Goal: Transaction & Acquisition: Purchase product/service

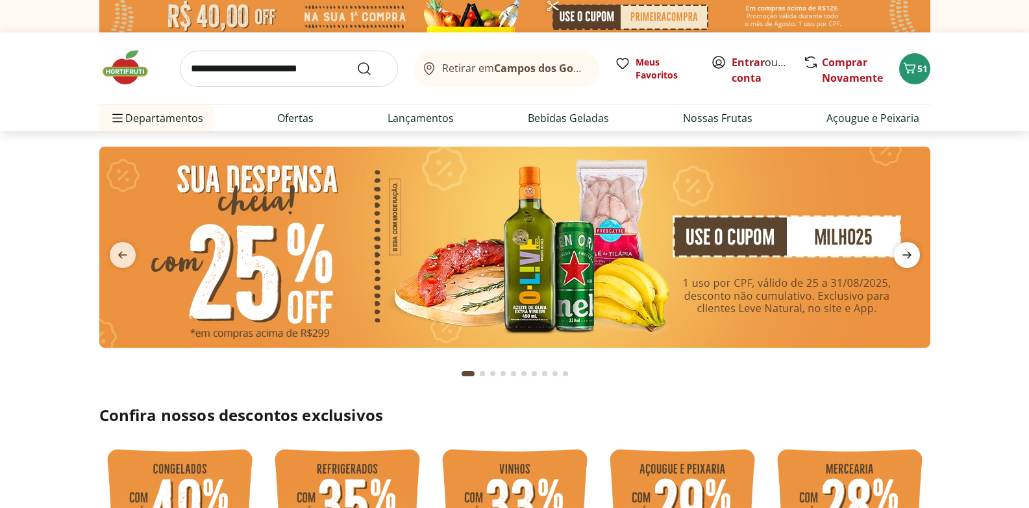
click at [910, 256] on icon "next" at bounding box center [906, 255] width 9 height 7
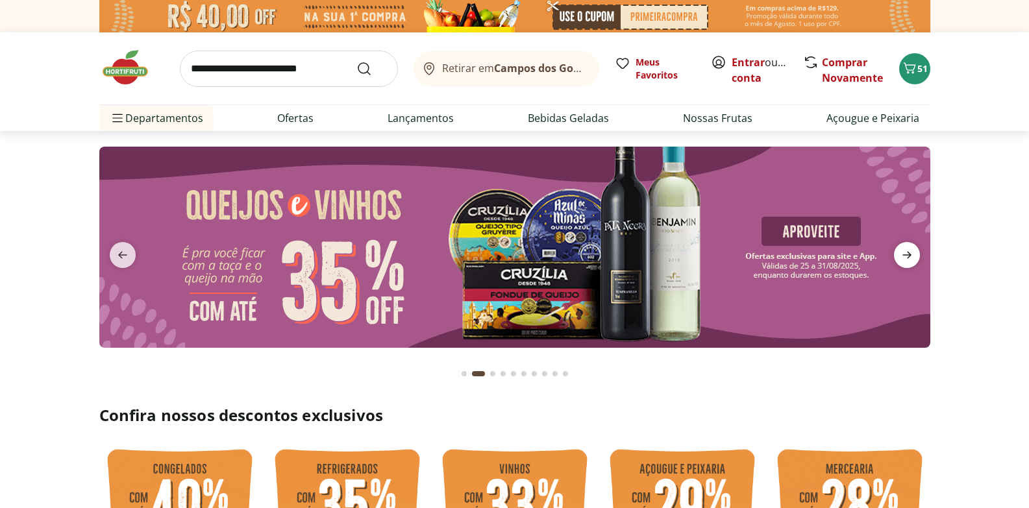
click at [910, 256] on icon "next" at bounding box center [906, 255] width 9 height 7
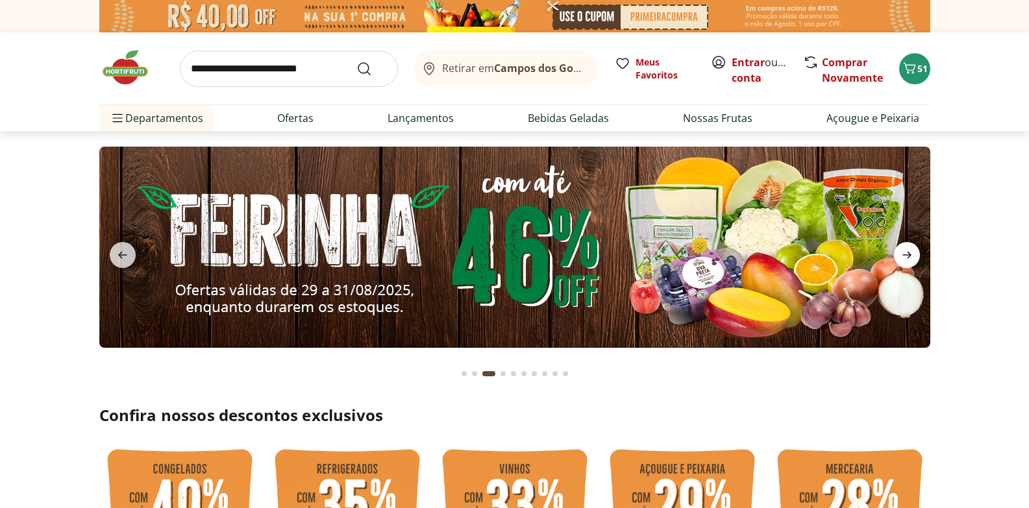
click at [910, 256] on icon "next" at bounding box center [906, 255] width 9 height 7
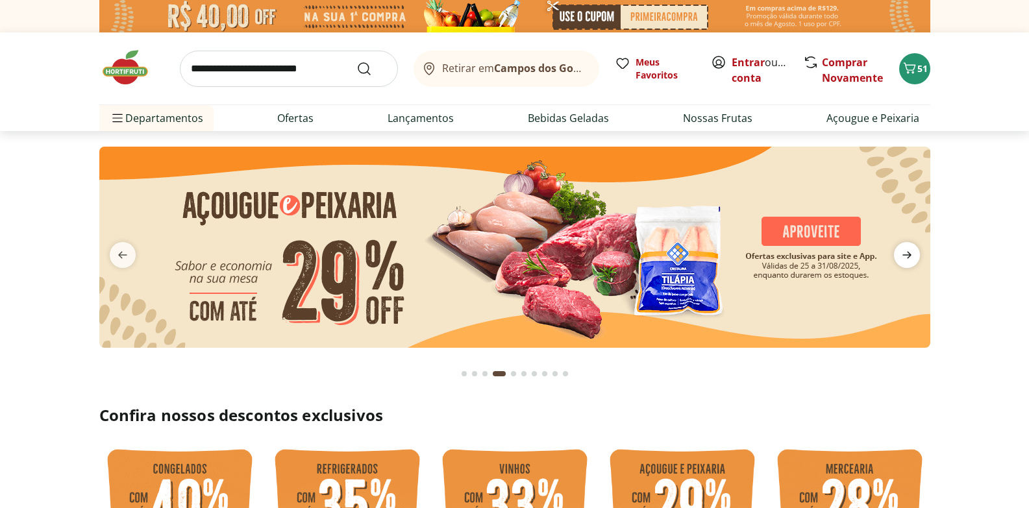
click at [910, 256] on icon "next" at bounding box center [906, 255] width 9 height 7
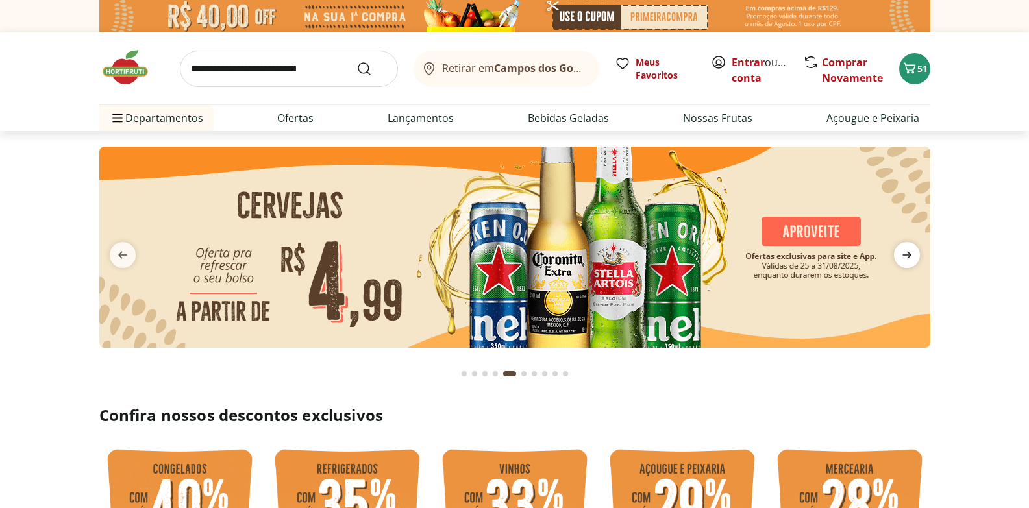
click at [910, 256] on icon "next" at bounding box center [906, 255] width 9 height 7
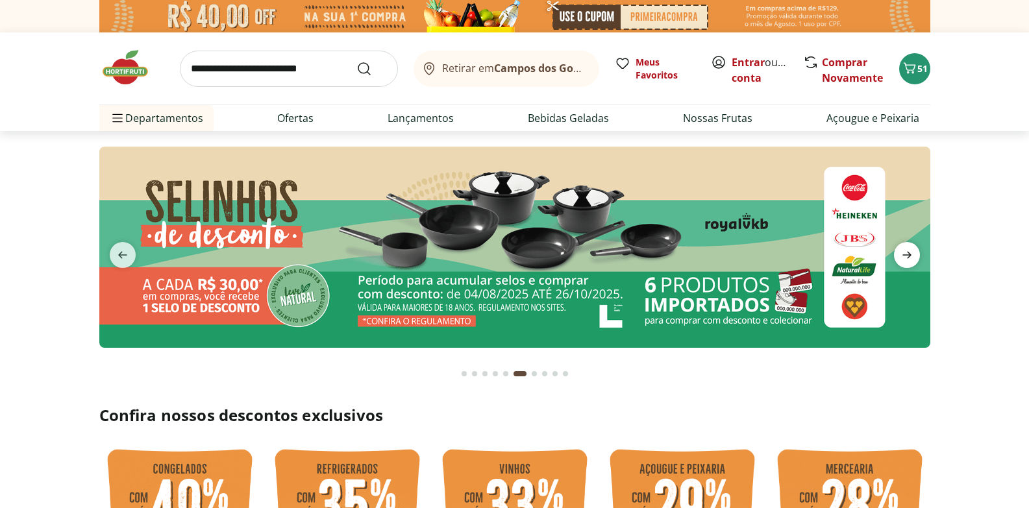
click at [910, 256] on icon "next" at bounding box center [906, 255] width 9 height 7
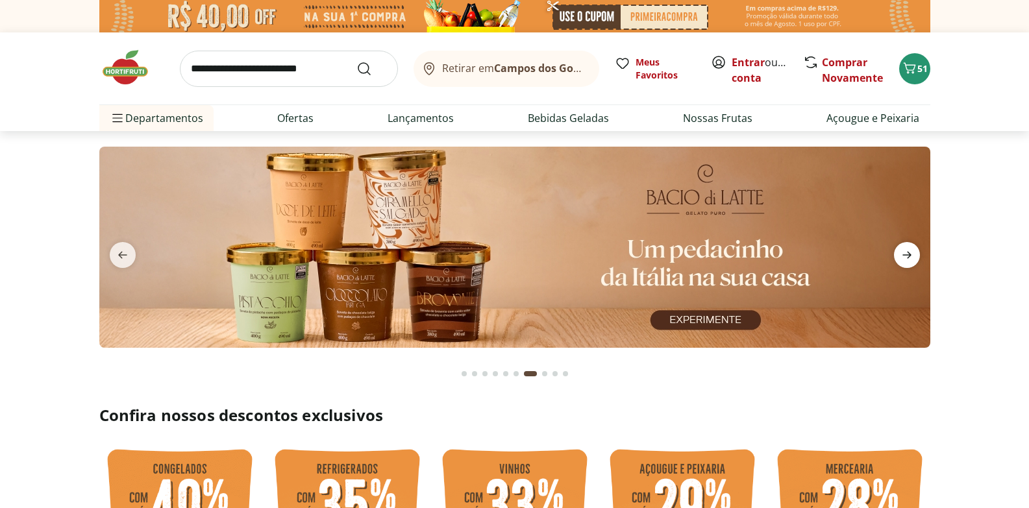
click at [910, 256] on icon "next" at bounding box center [906, 255] width 9 height 7
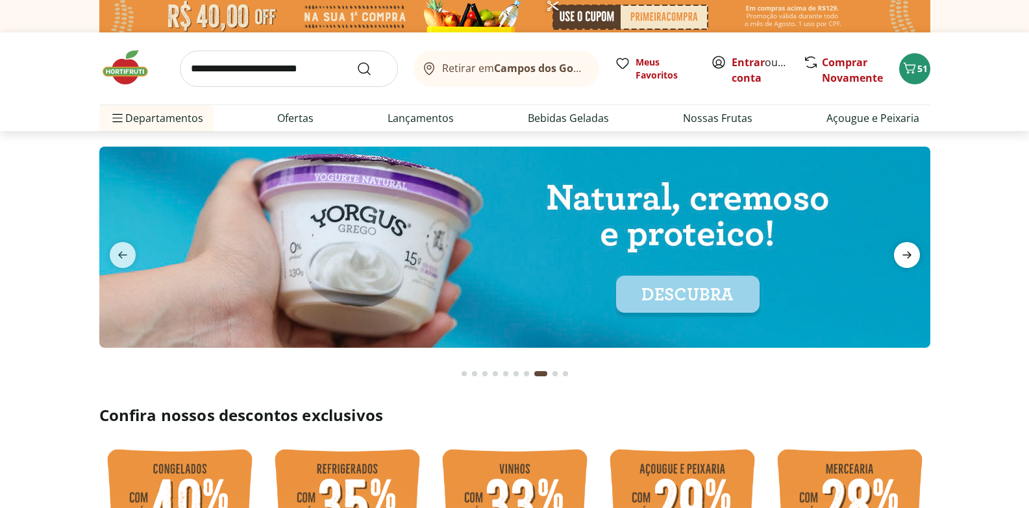
click at [910, 256] on icon "next" at bounding box center [906, 255] width 9 height 7
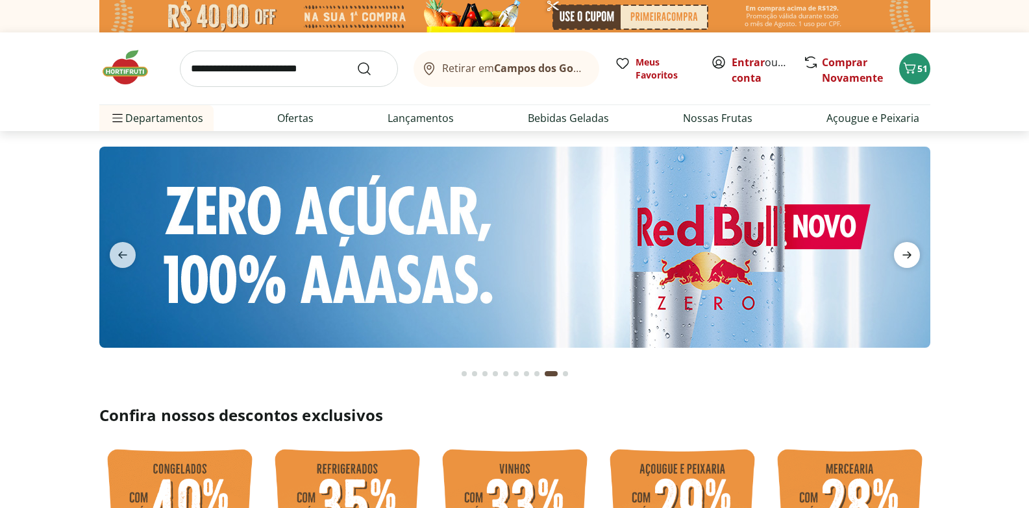
click at [910, 256] on icon "next" at bounding box center [906, 255] width 9 height 7
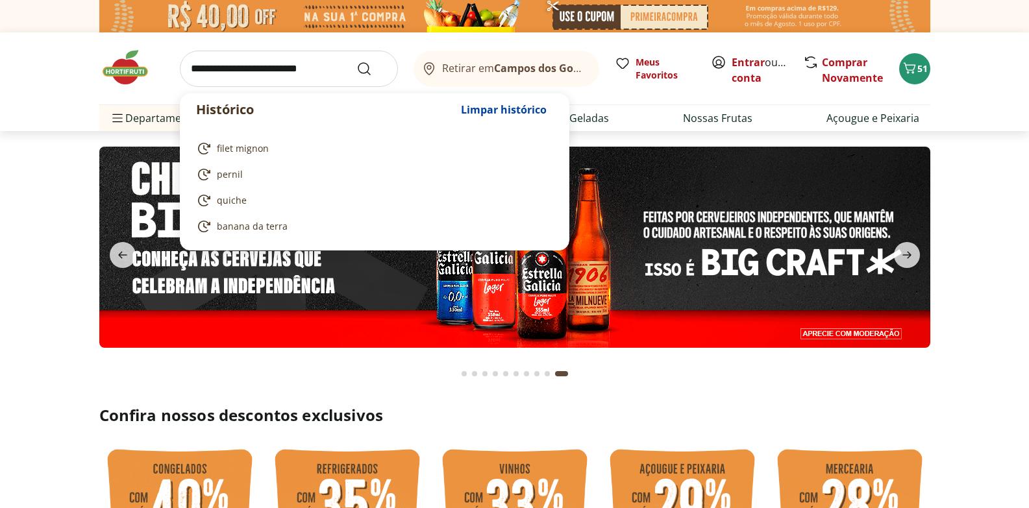
click at [328, 69] on input "search" at bounding box center [289, 69] width 218 height 36
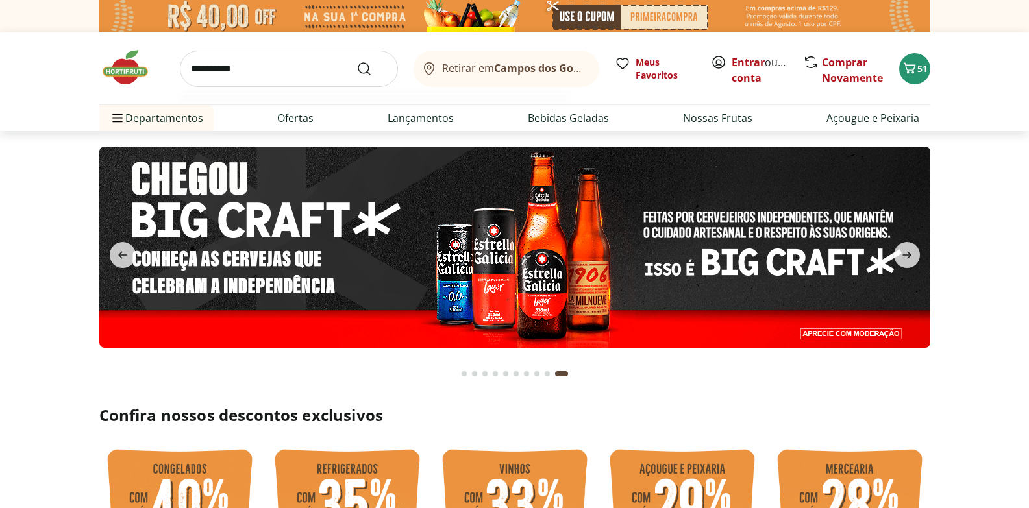
type input "**********"
click at [356, 61] on button "Submit Search" at bounding box center [371, 69] width 31 height 16
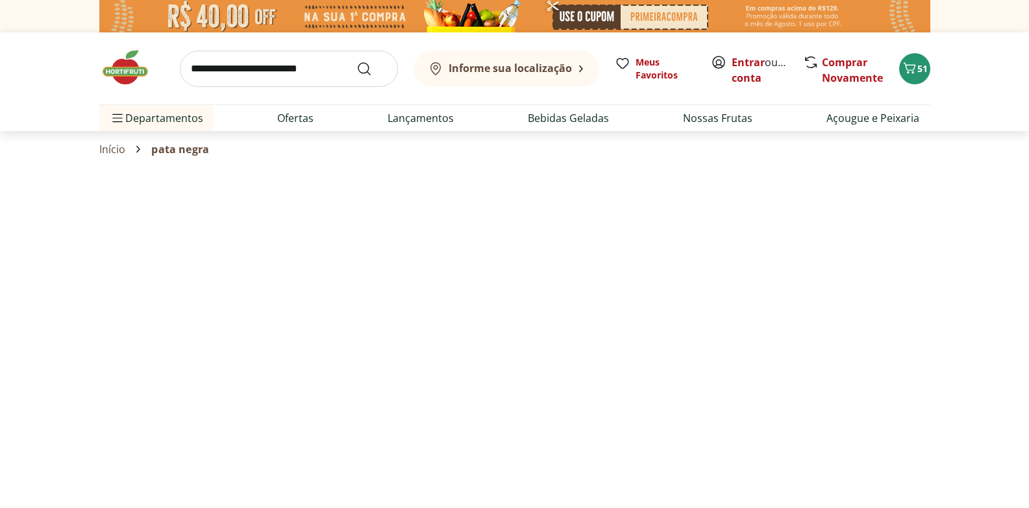
select select "**********"
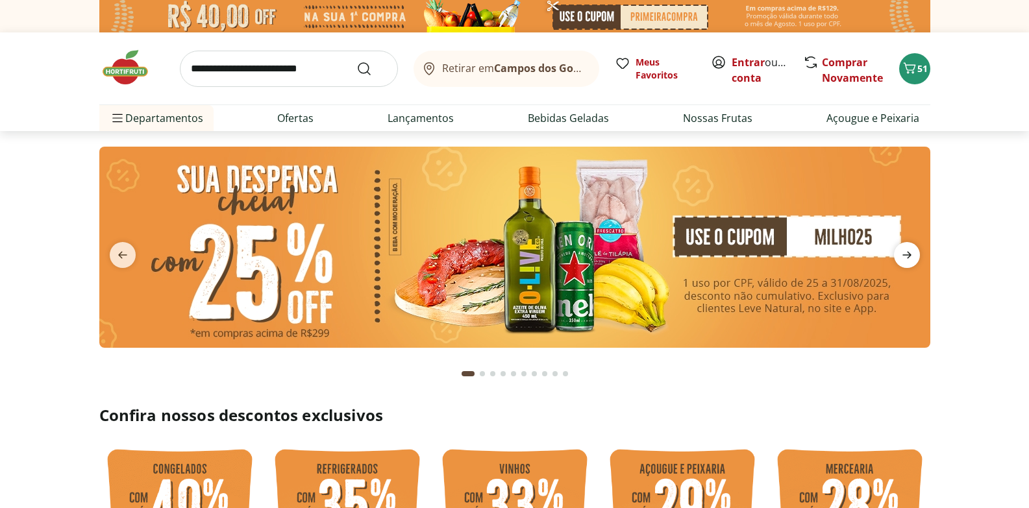
click at [911, 253] on icon "next" at bounding box center [907, 255] width 16 height 16
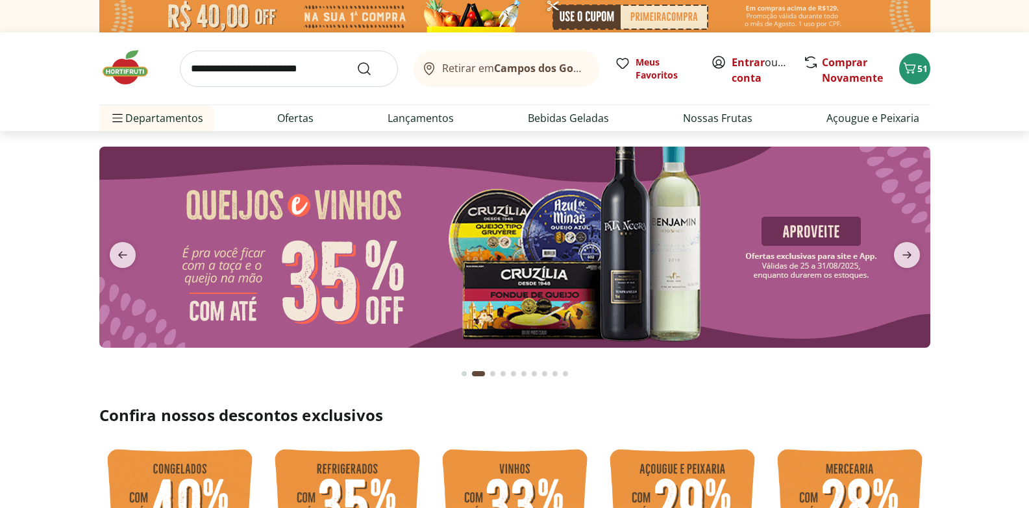
click at [665, 241] on img at bounding box center [514, 247] width 831 height 201
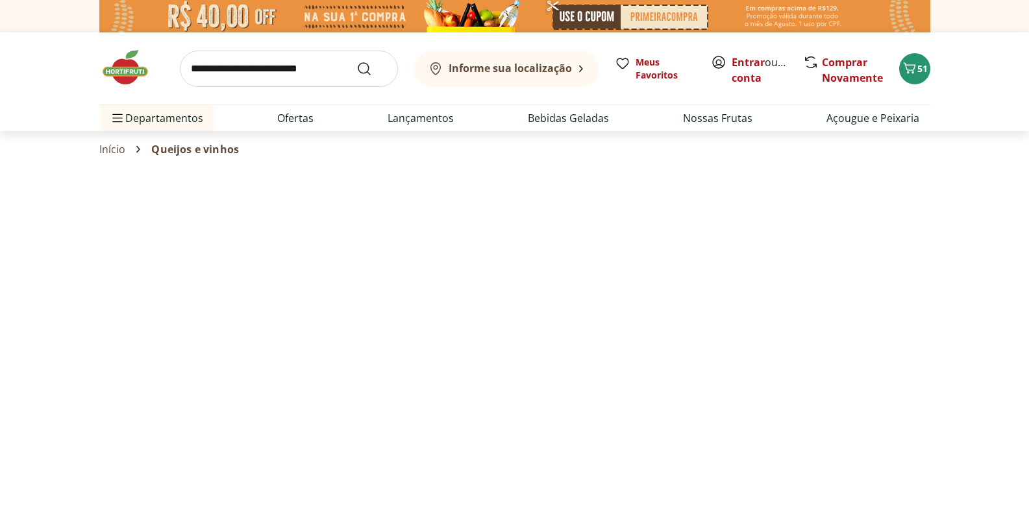
select select "**********"
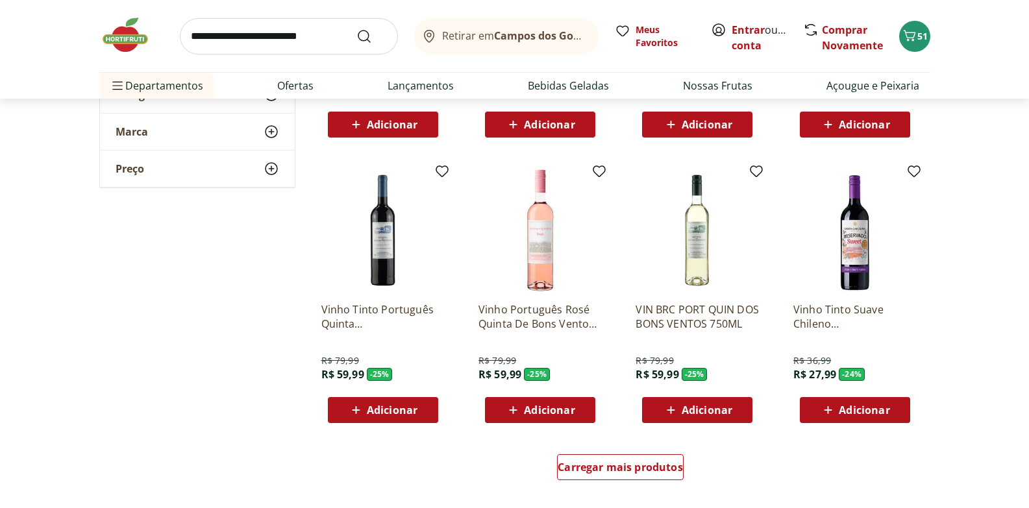
scroll to position [727, 0]
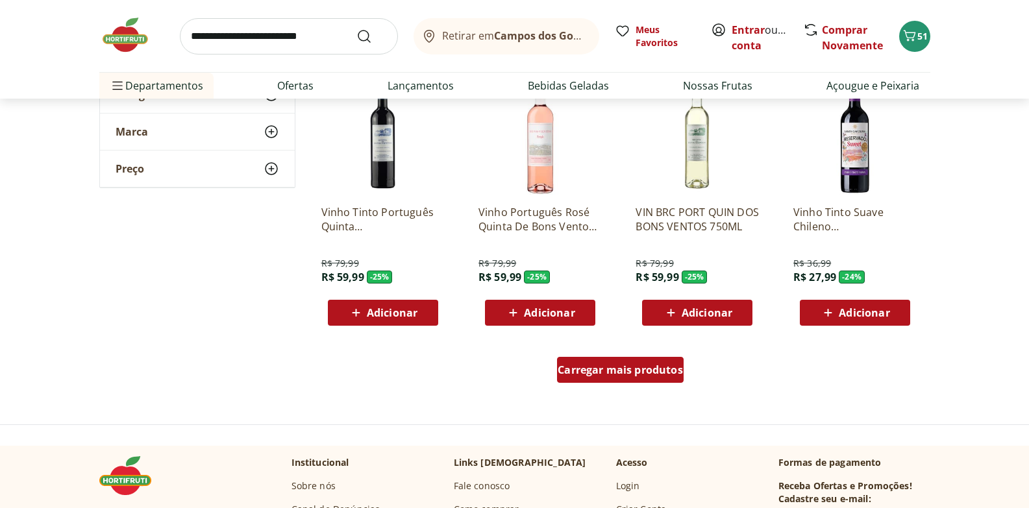
click at [650, 371] on span "Carregar mais produtos" at bounding box center [620, 370] width 125 height 10
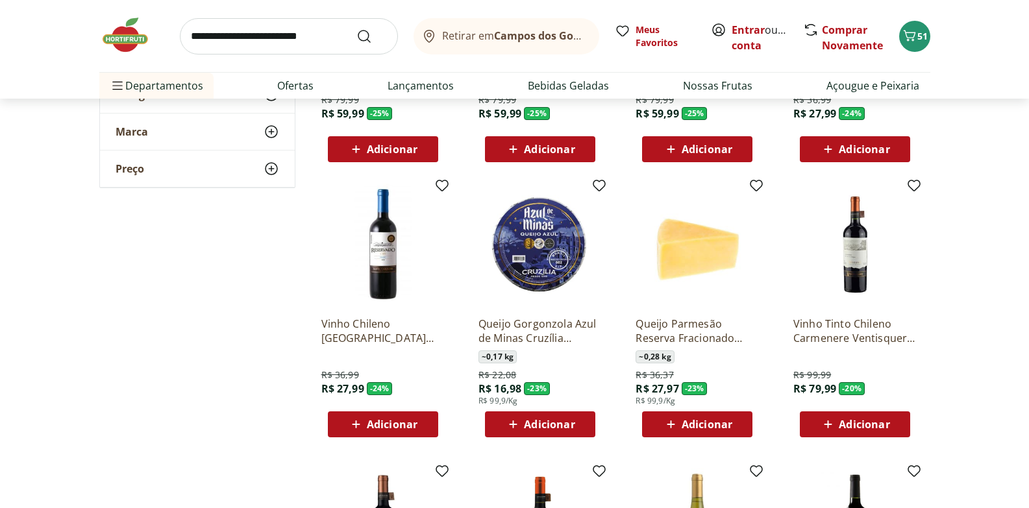
scroll to position [894, 0]
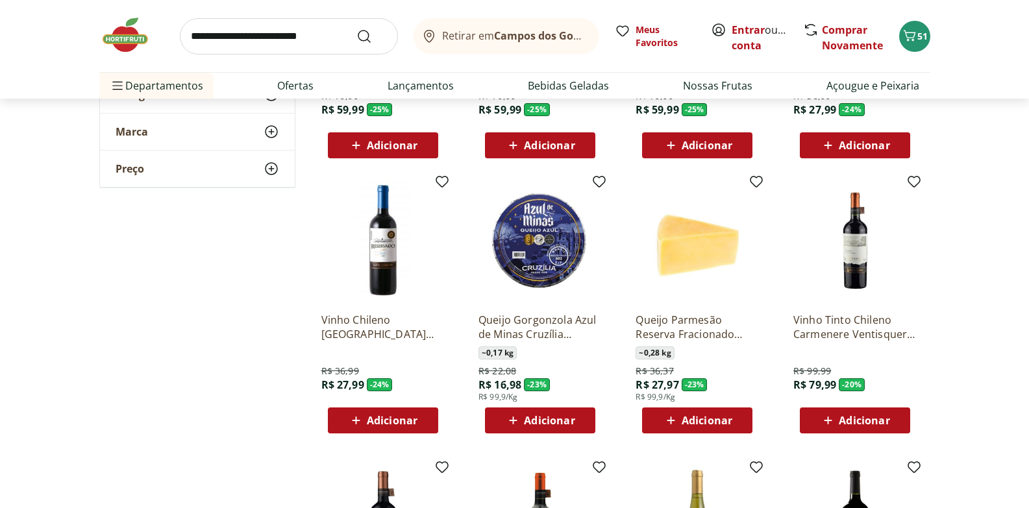
click at [382, 424] on span "Adicionar" at bounding box center [392, 420] width 51 height 10
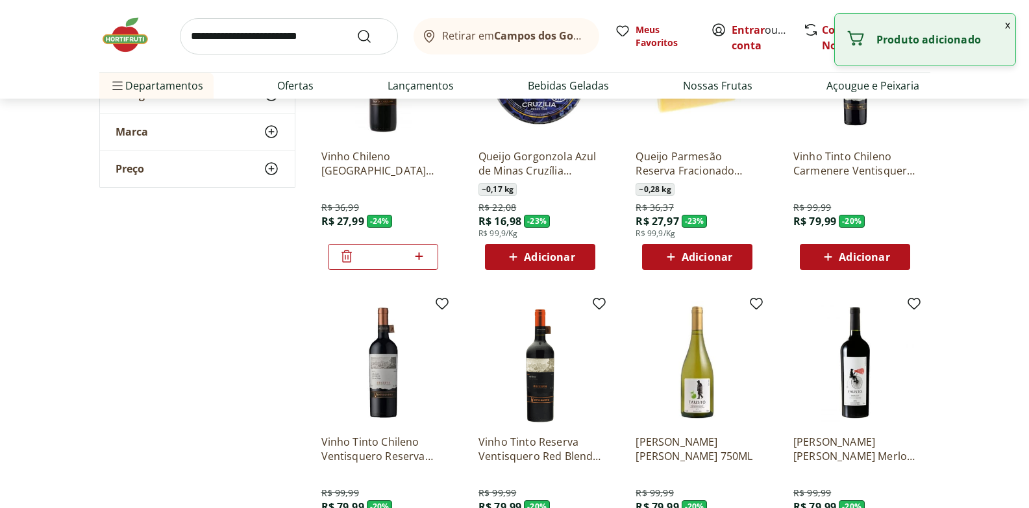
scroll to position [1131, 0]
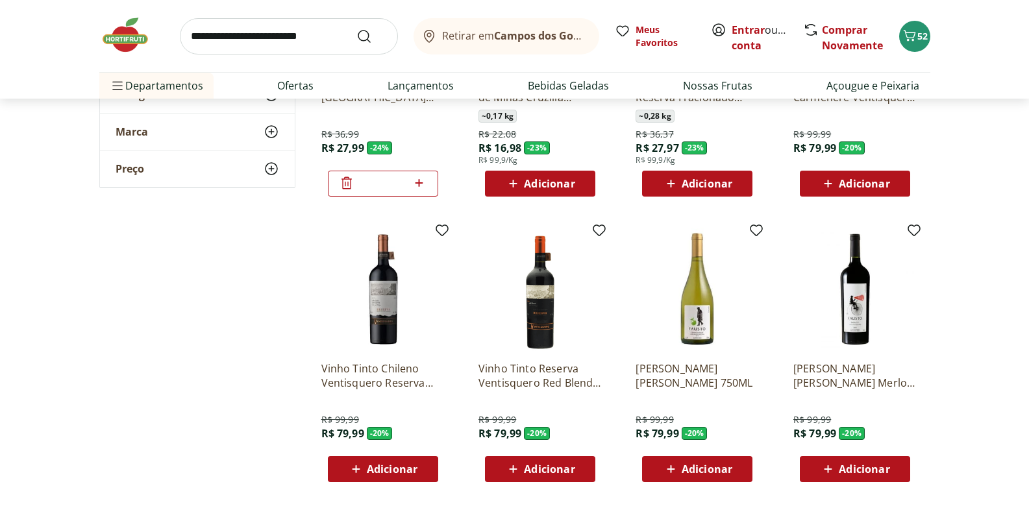
click at [537, 295] on img at bounding box center [539, 289] width 123 height 123
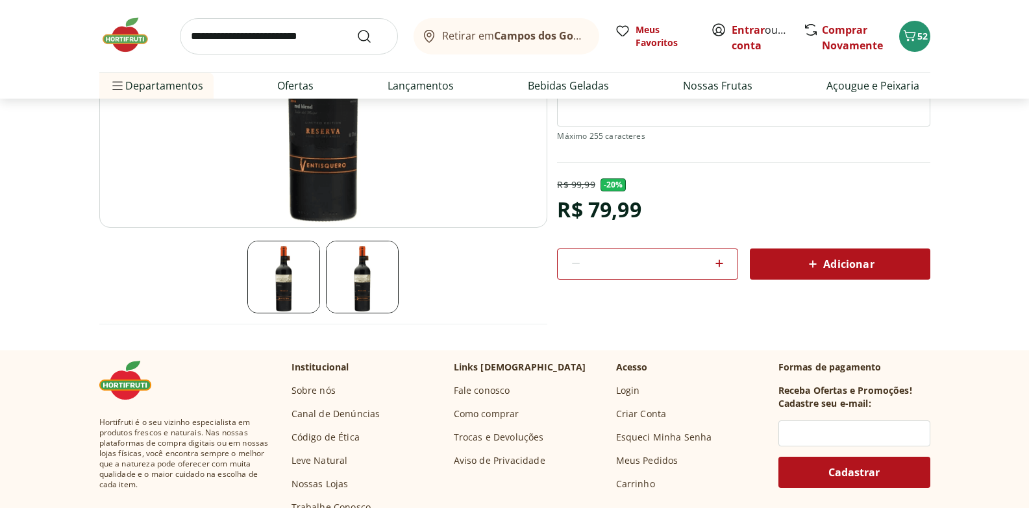
scroll to position [38, 0]
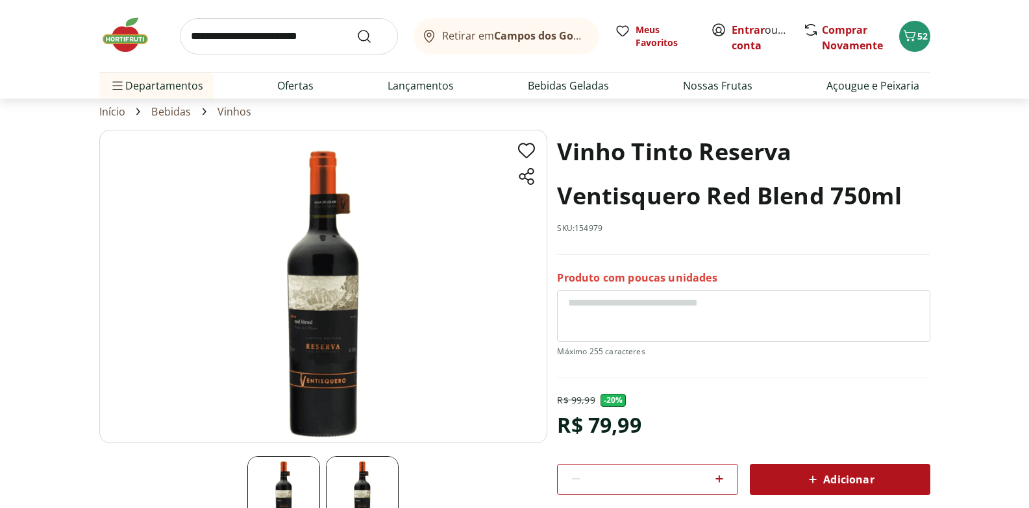
click at [339, 327] on img at bounding box center [323, 287] width 448 height 314
click at [311, 320] on img at bounding box center [323, 287] width 448 height 314
select select "**********"
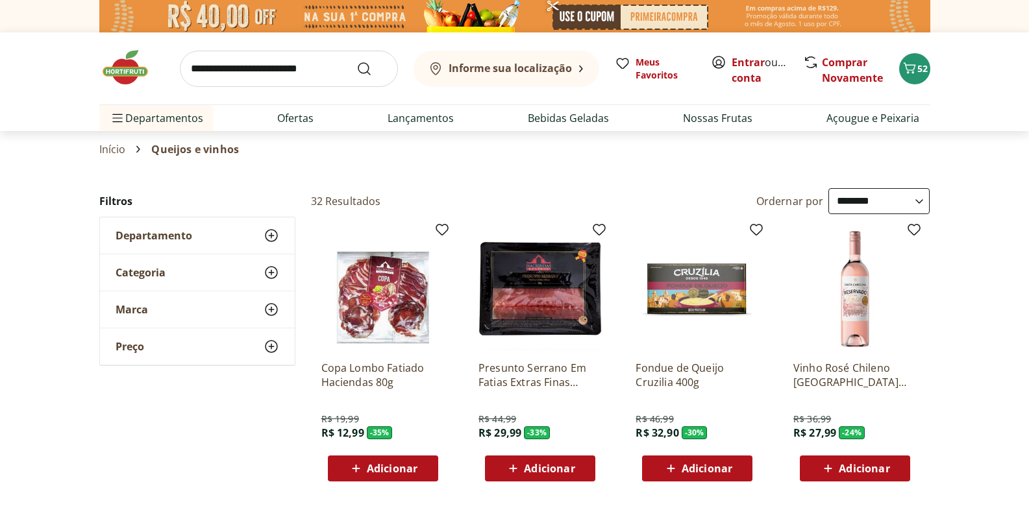
type input "*"
click at [920, 66] on span "52" at bounding box center [922, 68] width 10 height 12
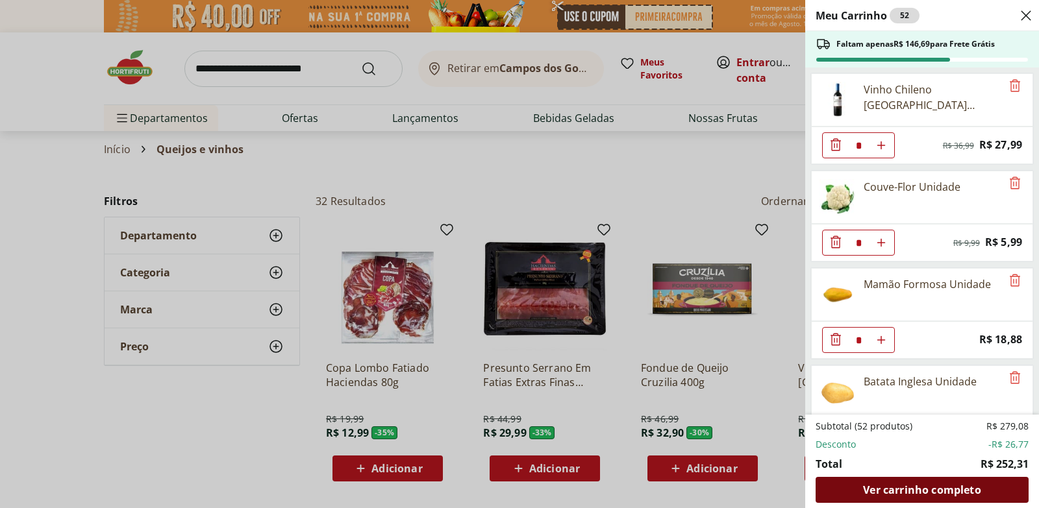
click at [900, 489] on span "Ver carrinho completo" at bounding box center [921, 490] width 117 height 10
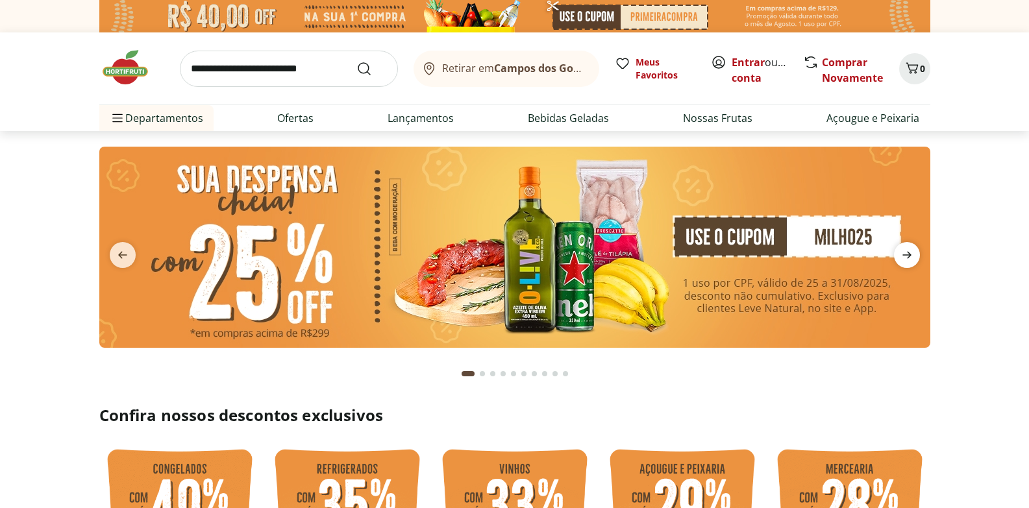
click at [903, 256] on icon "next" at bounding box center [907, 255] width 16 height 16
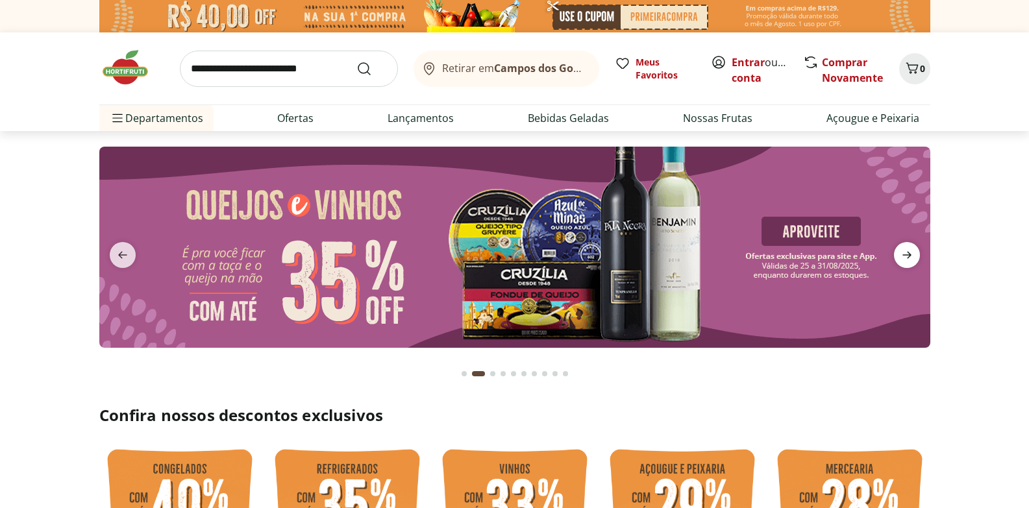
click at [909, 251] on icon "next" at bounding box center [907, 255] width 16 height 16
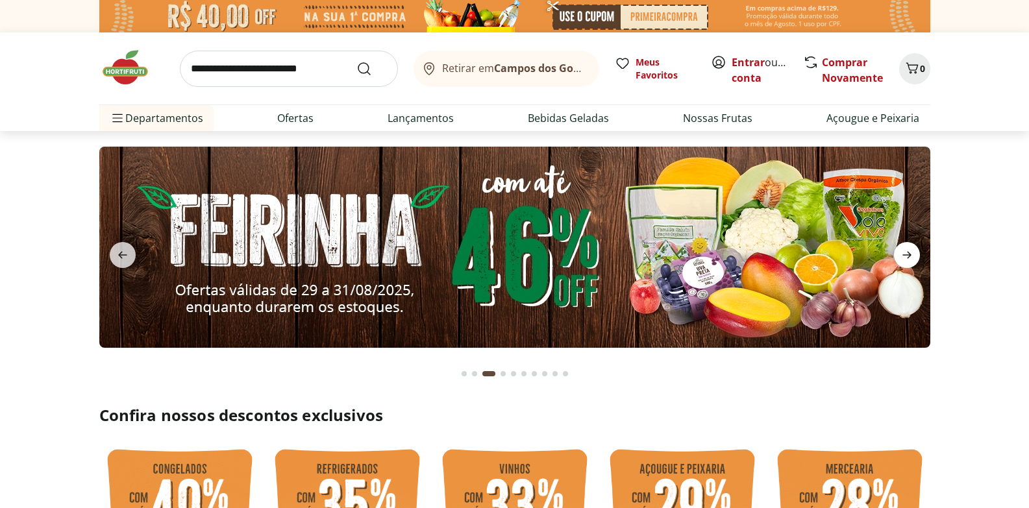
click at [909, 251] on icon "next" at bounding box center [907, 255] width 16 height 16
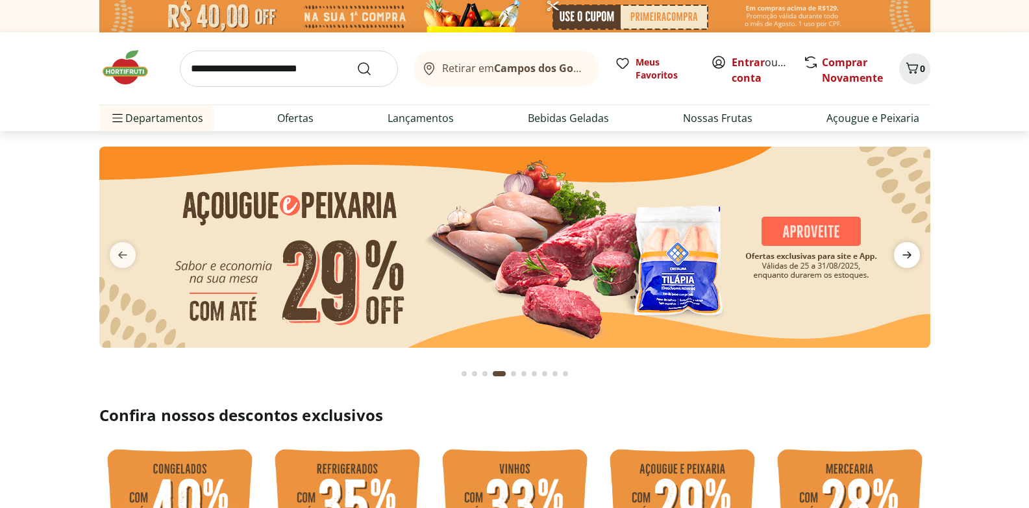
click at [909, 251] on icon "next" at bounding box center [907, 255] width 16 height 16
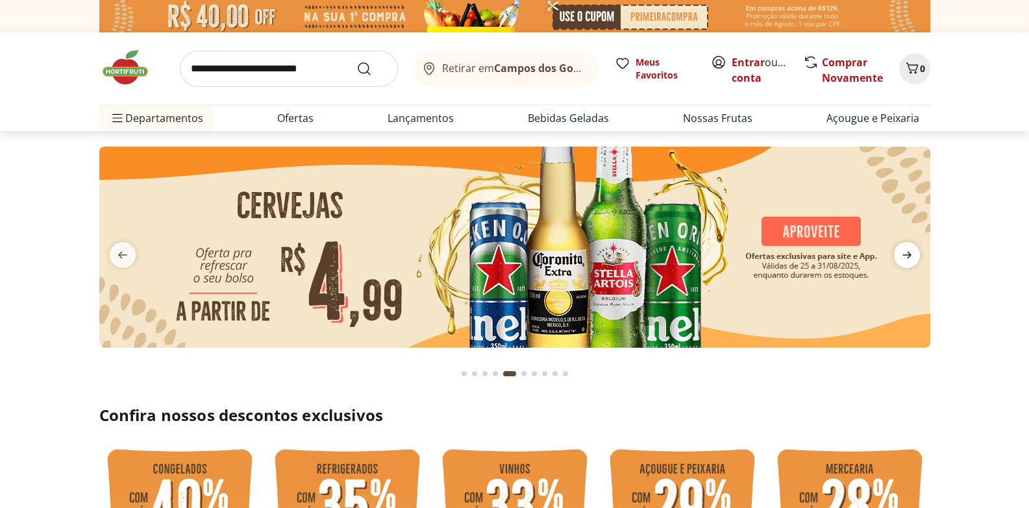
click at [909, 251] on icon "next" at bounding box center [907, 255] width 16 height 16
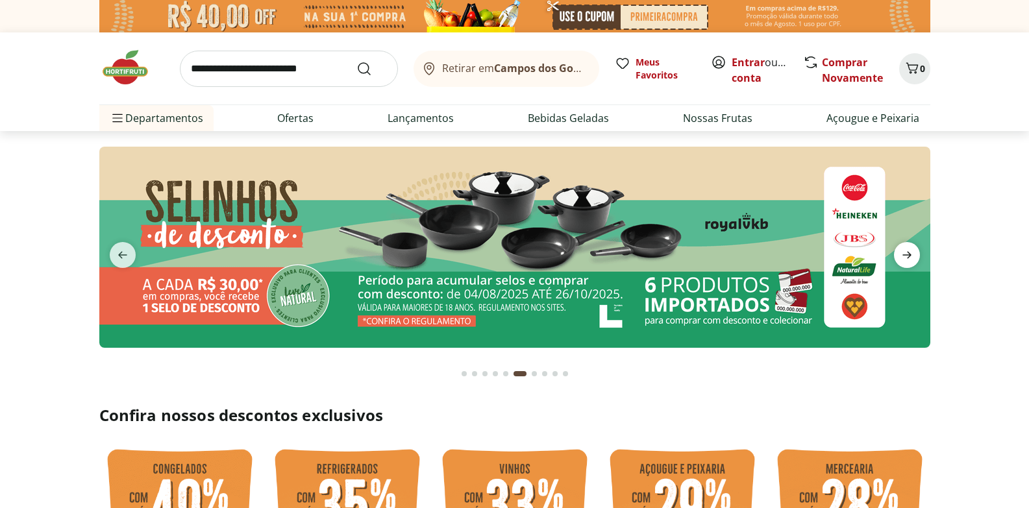
click at [909, 251] on icon "next" at bounding box center [907, 255] width 16 height 16
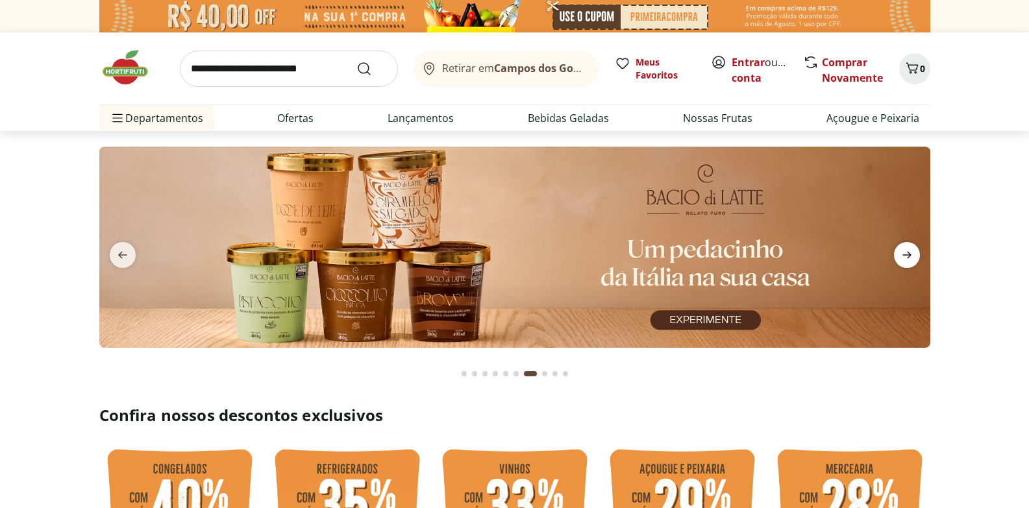
click at [909, 251] on icon "next" at bounding box center [907, 255] width 16 height 16
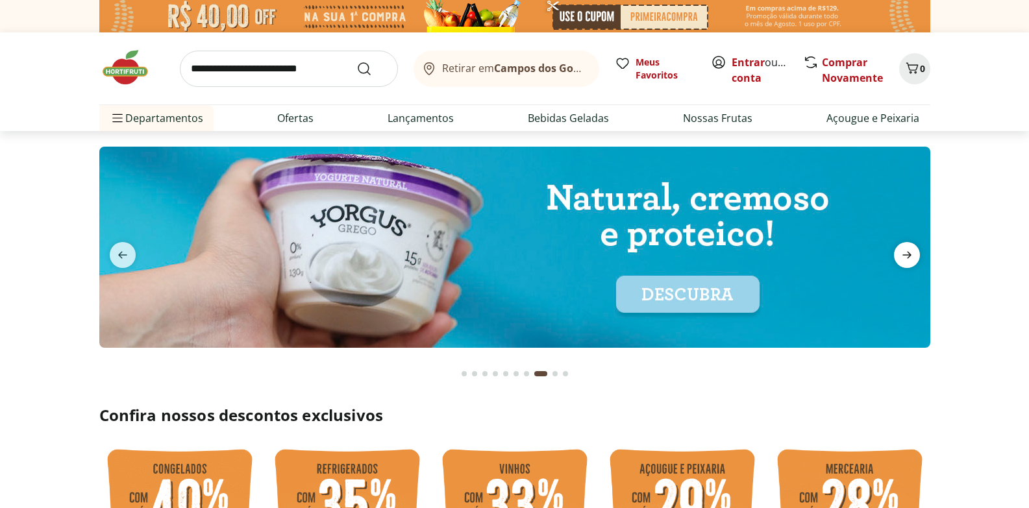
click at [909, 251] on icon "next" at bounding box center [907, 255] width 16 height 16
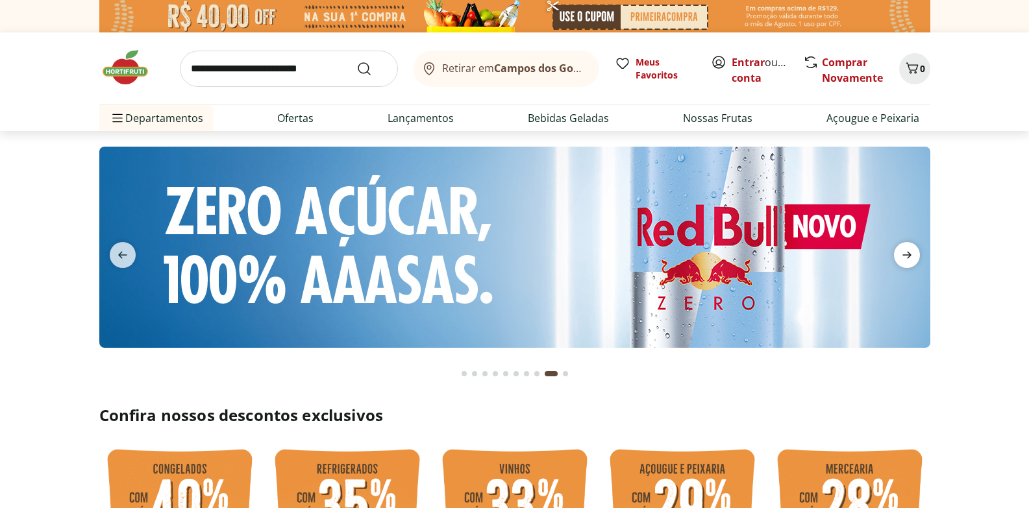
click at [909, 251] on icon "next" at bounding box center [907, 255] width 16 height 16
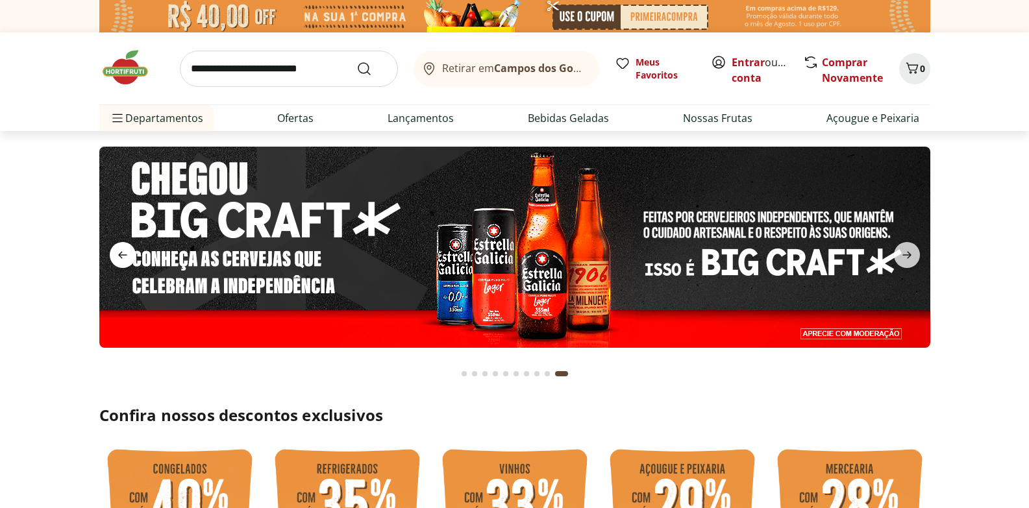
click at [123, 254] on icon "previous" at bounding box center [123, 255] width 16 height 16
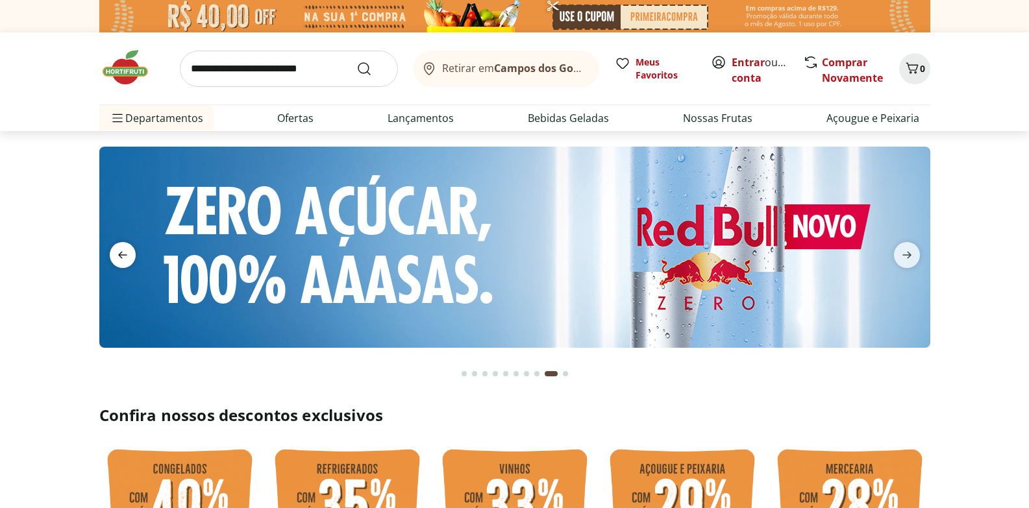
click at [123, 254] on icon "previous" at bounding box center [123, 255] width 16 height 16
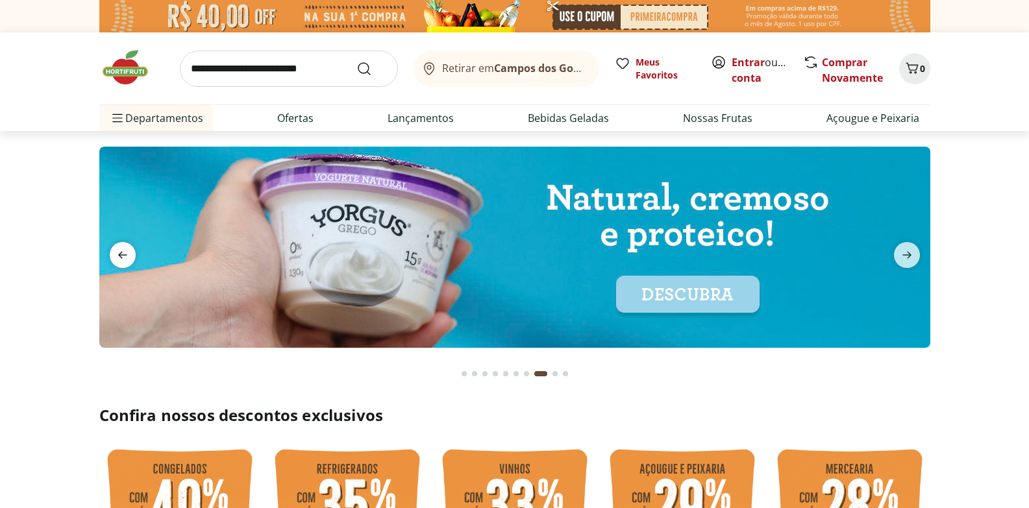
click at [123, 254] on icon "previous" at bounding box center [123, 255] width 16 height 16
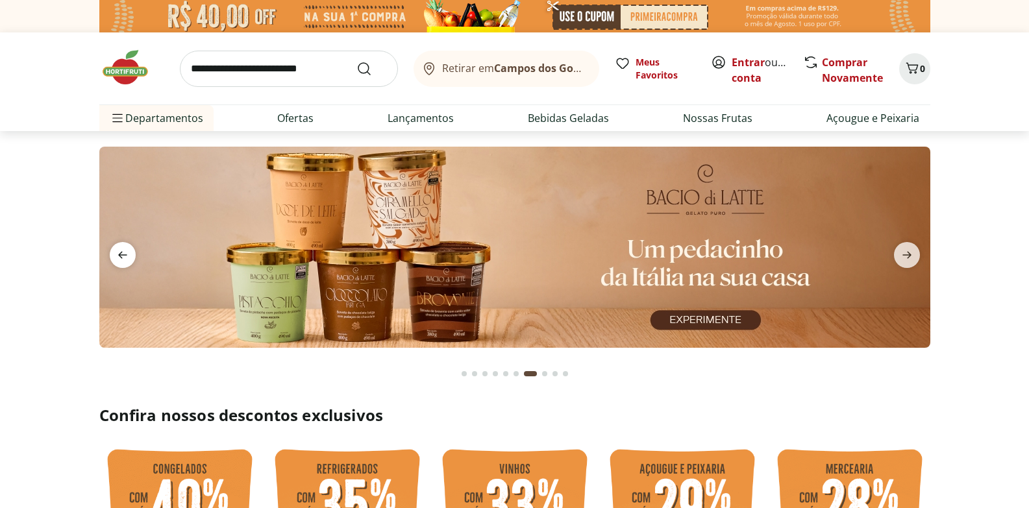
click at [123, 254] on icon "previous" at bounding box center [123, 255] width 16 height 16
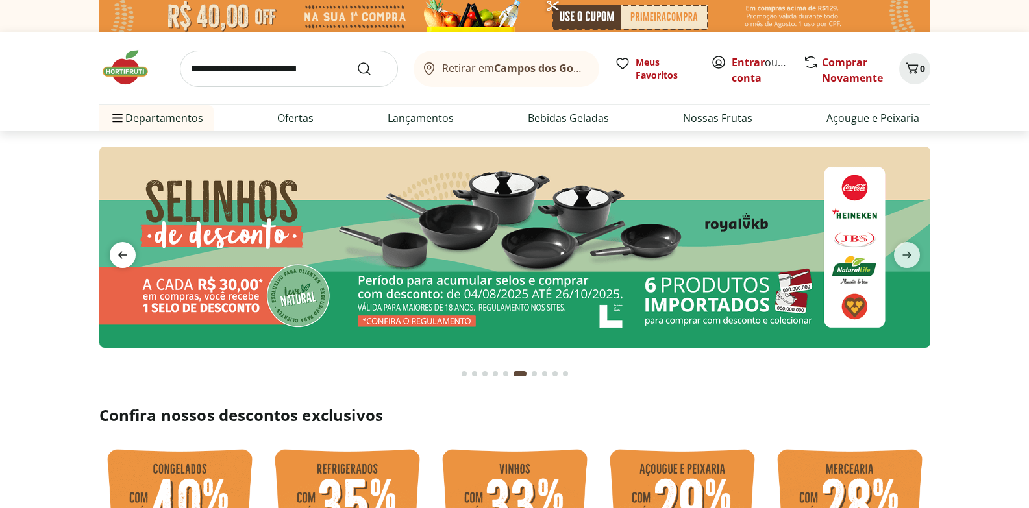
click at [123, 254] on icon "previous" at bounding box center [123, 255] width 16 height 16
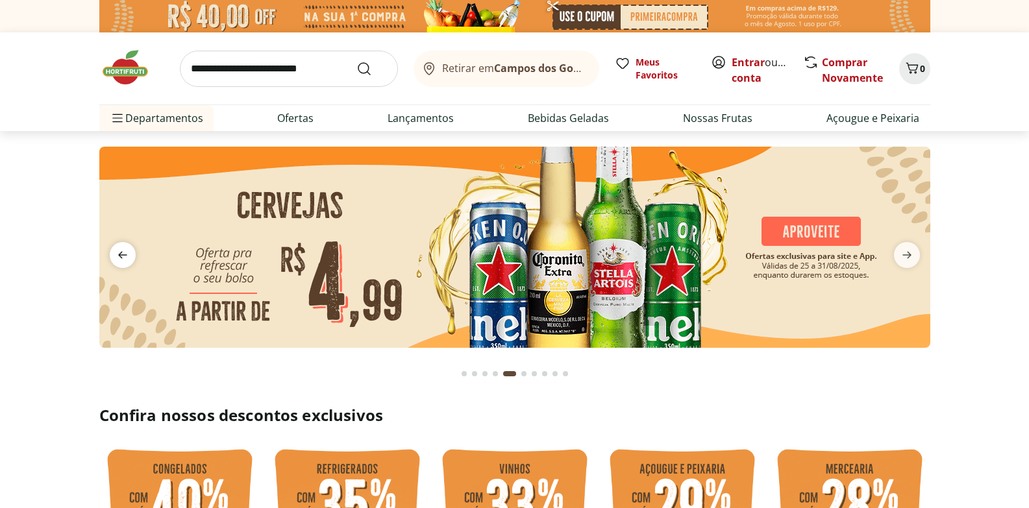
click at [125, 253] on icon "previous" at bounding box center [123, 255] width 16 height 16
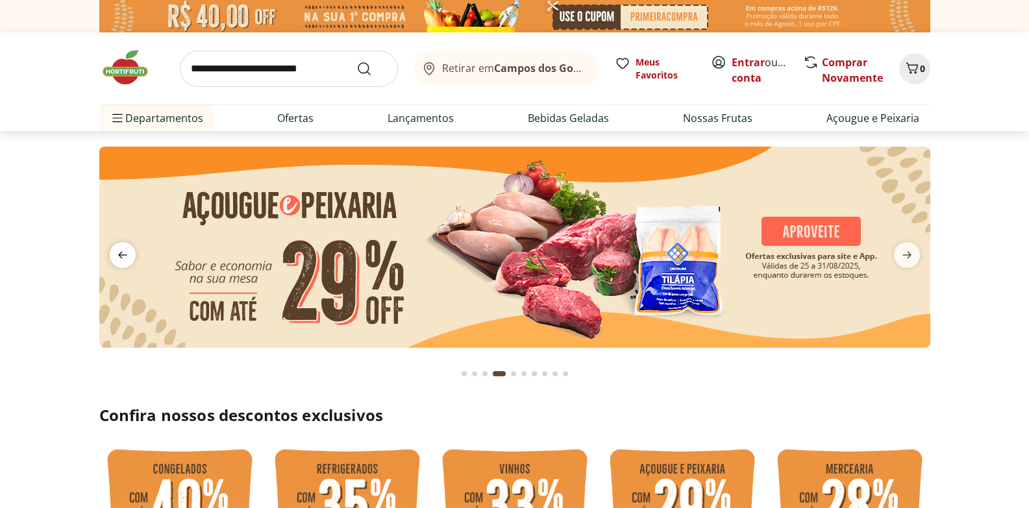
click at [125, 252] on icon "previous" at bounding box center [123, 255] width 16 height 16
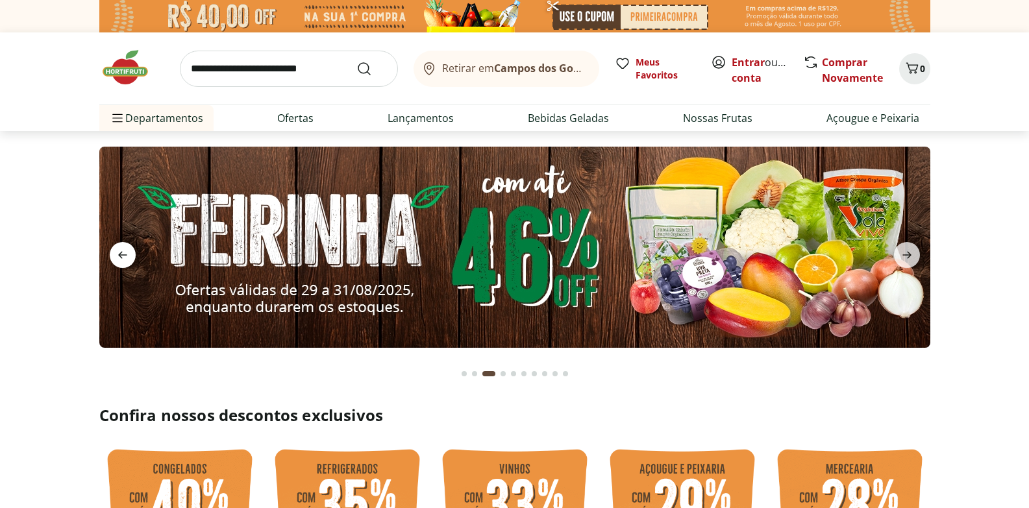
click at [125, 252] on icon "previous" at bounding box center [123, 255] width 16 height 16
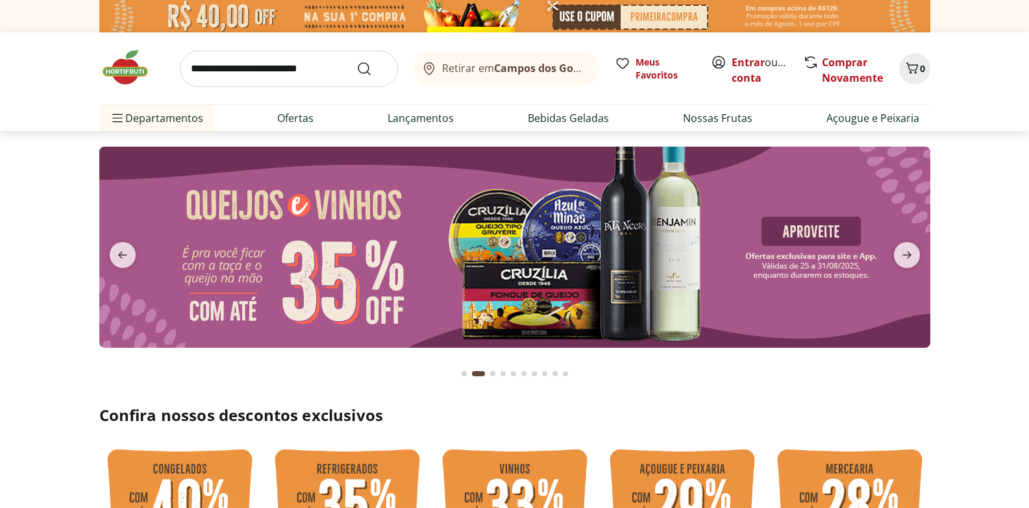
click at [365, 268] on img at bounding box center [514, 247] width 831 height 201
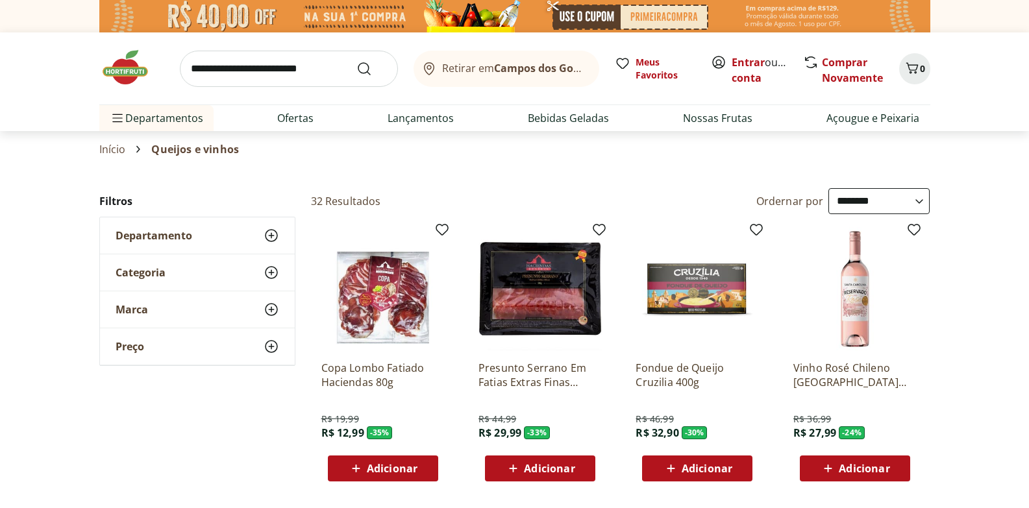
click at [847, 196] on select "**********" at bounding box center [878, 201] width 101 height 26
click at [828, 188] on select "**********" at bounding box center [878, 201] width 101 height 26
select select "*********"
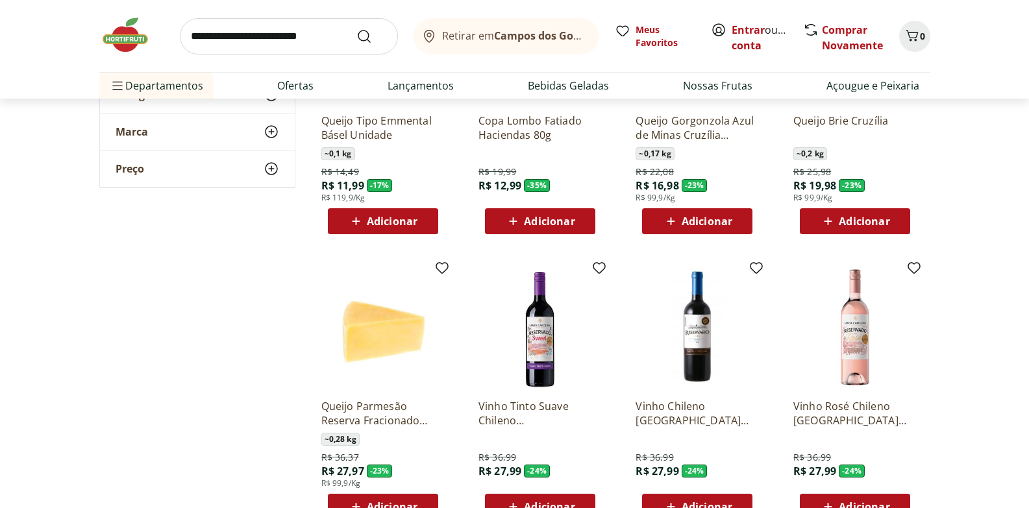
scroll to position [404, 0]
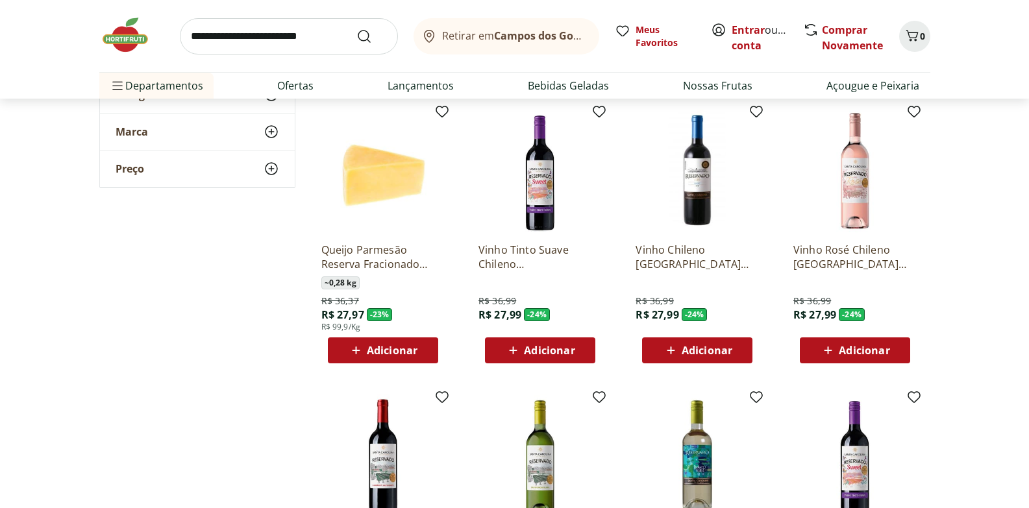
click at [701, 349] on span "Adicionar" at bounding box center [707, 350] width 51 height 10
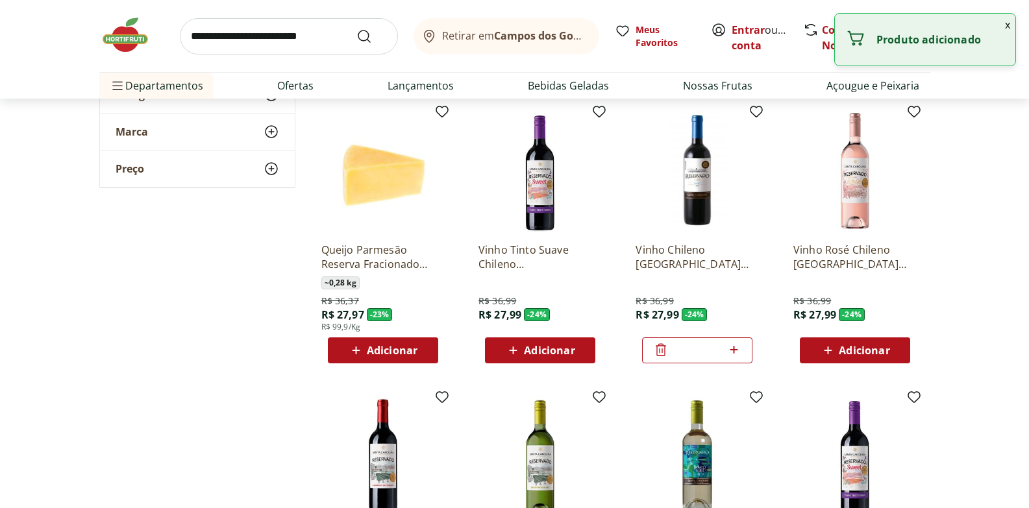
click at [868, 349] on span "Adicionar" at bounding box center [864, 350] width 51 height 10
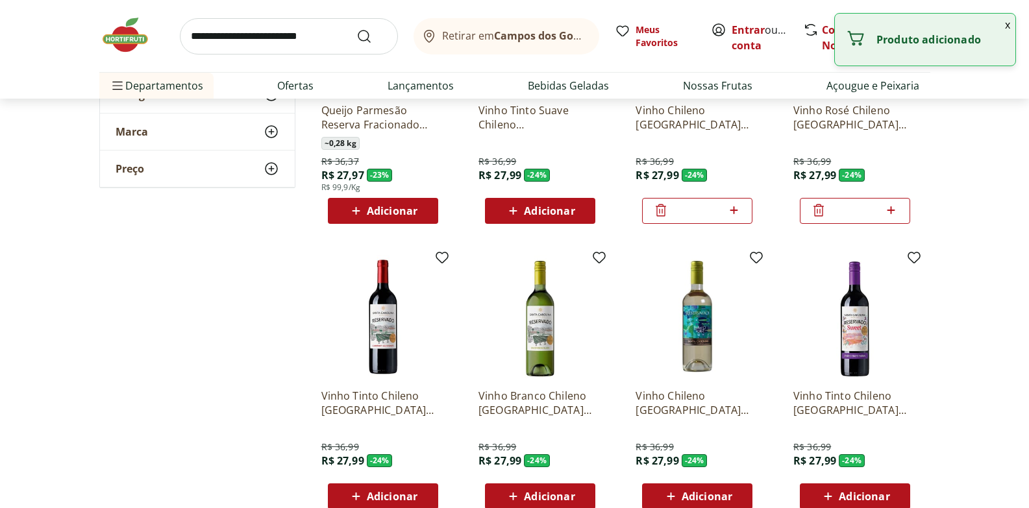
scroll to position [637, 0]
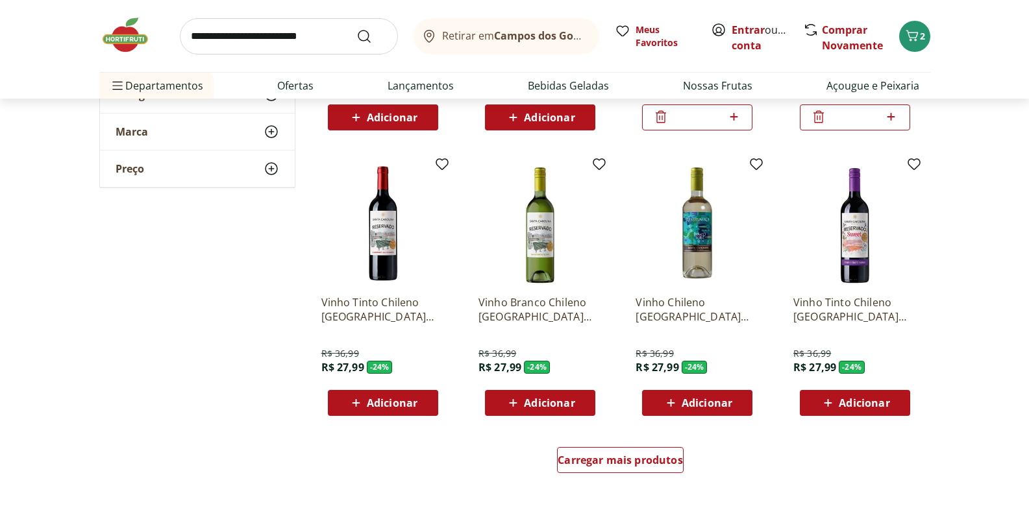
click at [383, 260] on img at bounding box center [382, 223] width 123 height 123
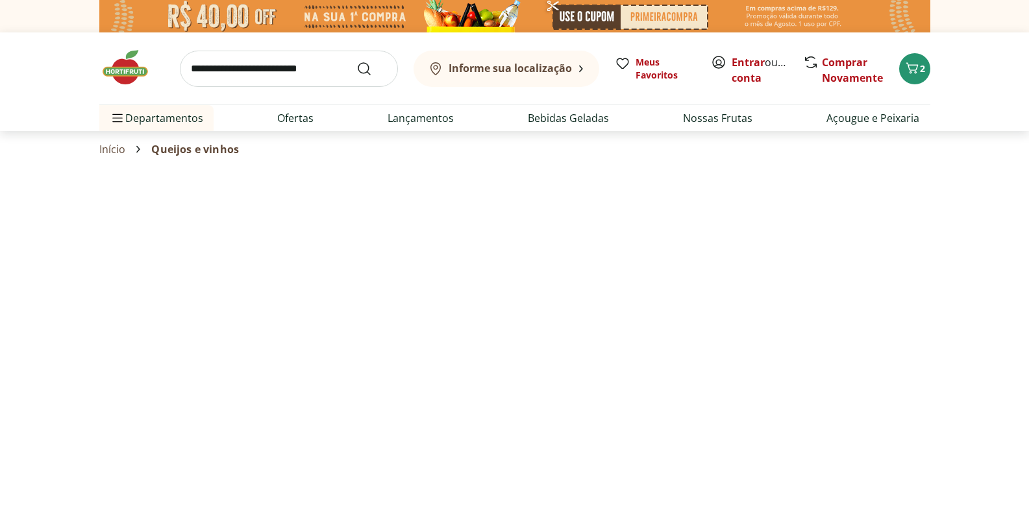
select select "*********"
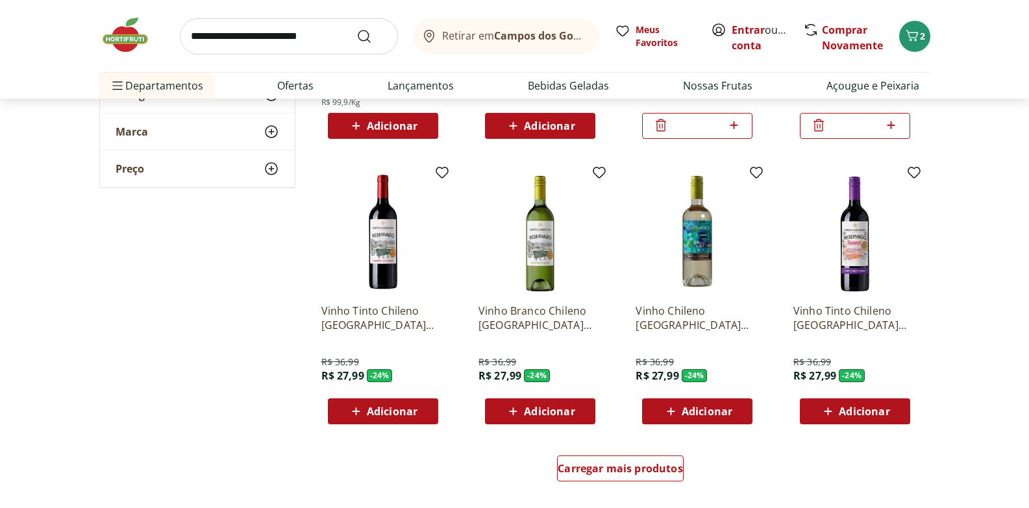
scroll to position [752, 0]
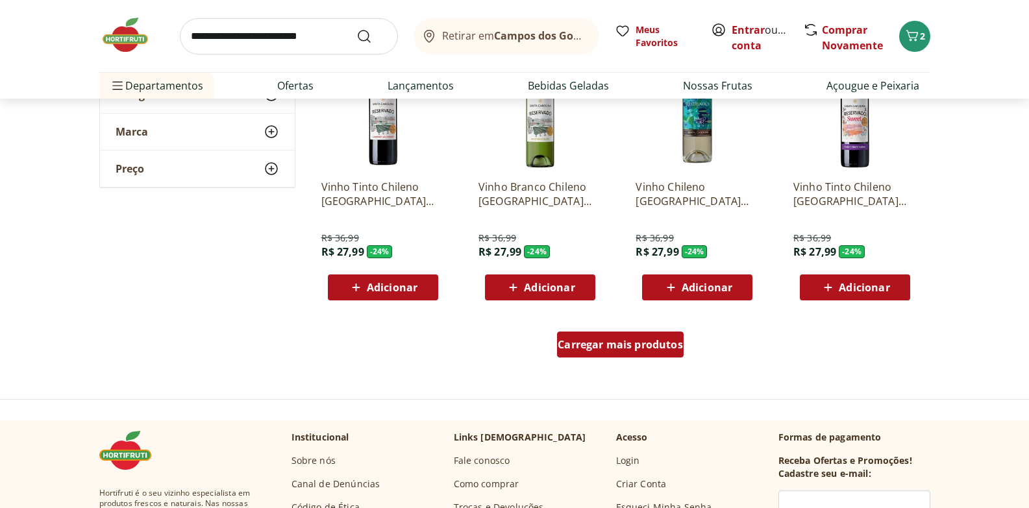
click at [627, 346] on span "Carregar mais produtos" at bounding box center [620, 344] width 125 height 10
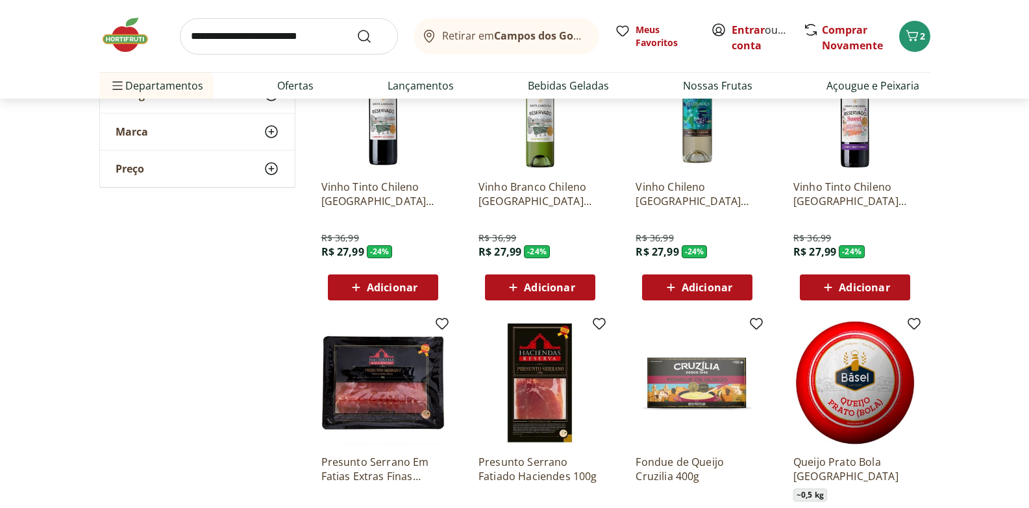
scroll to position [1181, 0]
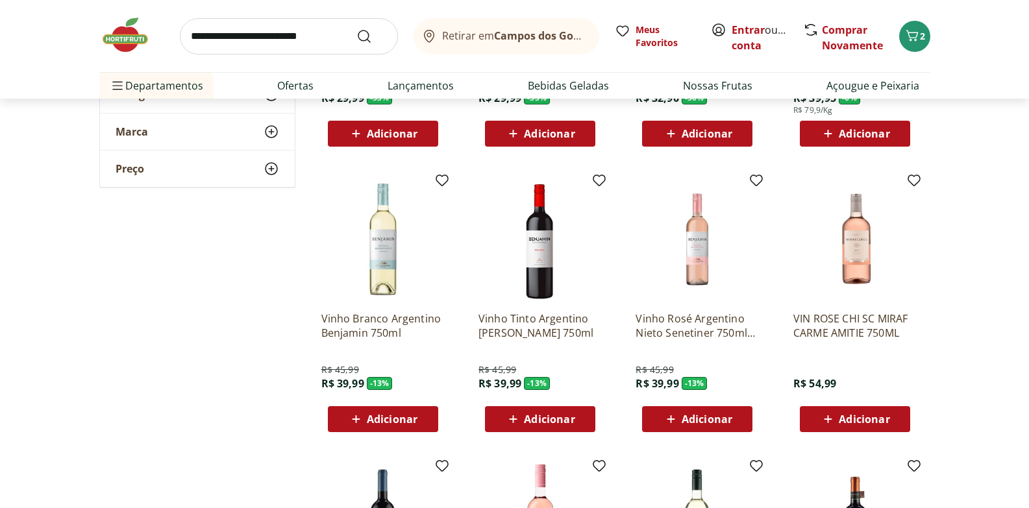
click at [554, 419] on span "Adicionar" at bounding box center [549, 419] width 51 height 10
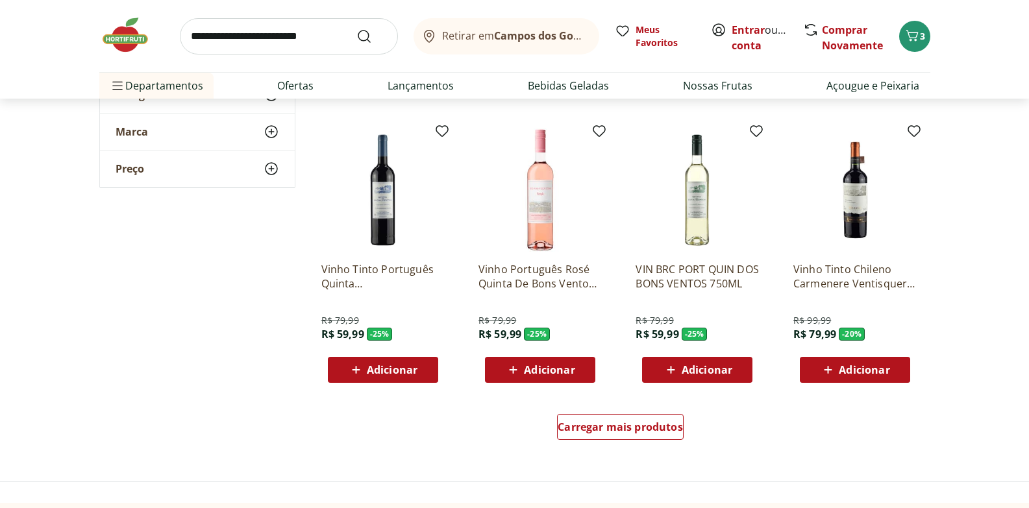
scroll to position [1541, 0]
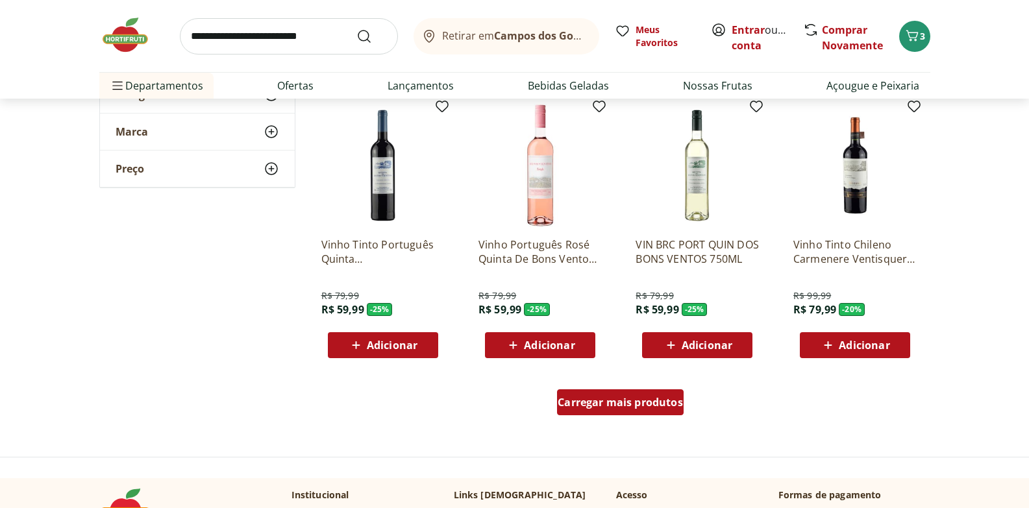
click at [645, 410] on div "Carregar mais produtos" at bounding box center [620, 402] width 127 height 26
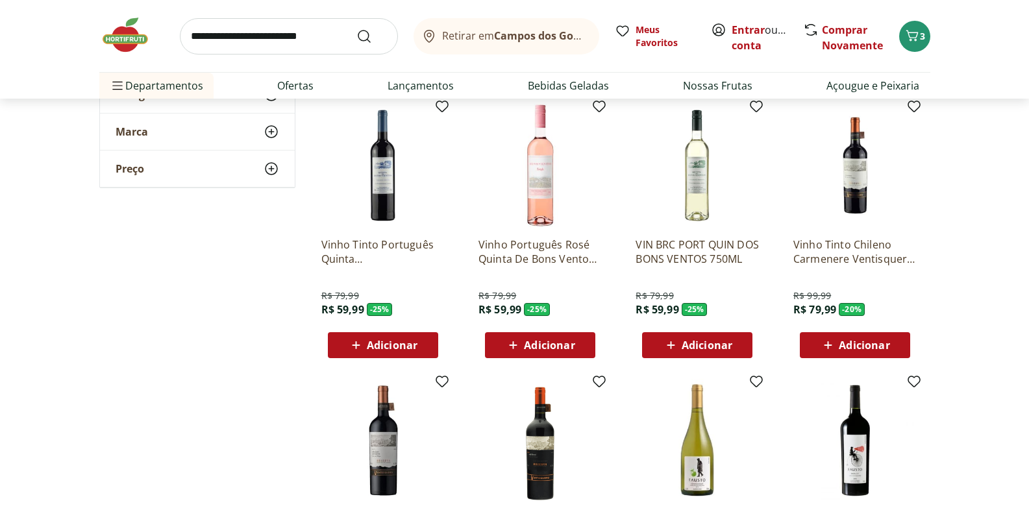
scroll to position [1679, 0]
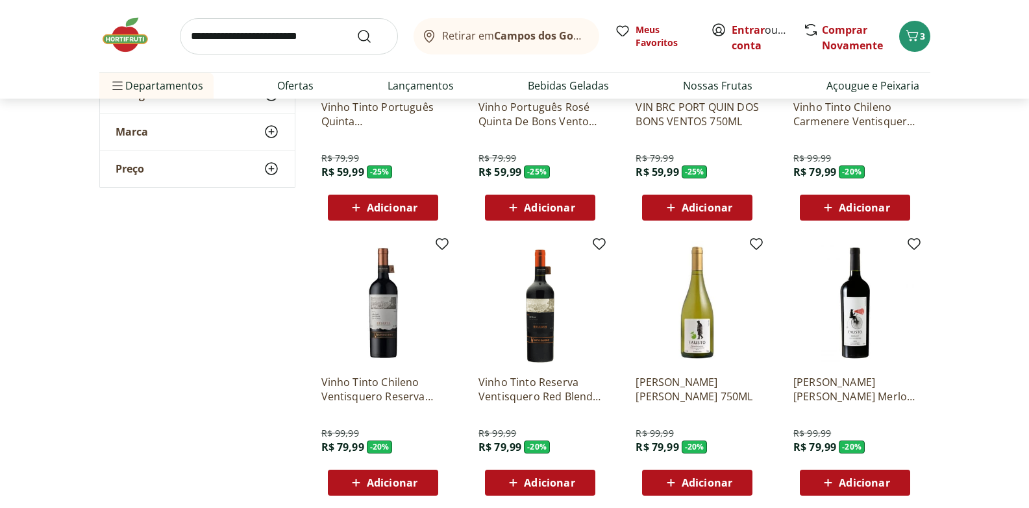
click at [542, 479] on span "Adicionar" at bounding box center [549, 483] width 51 height 10
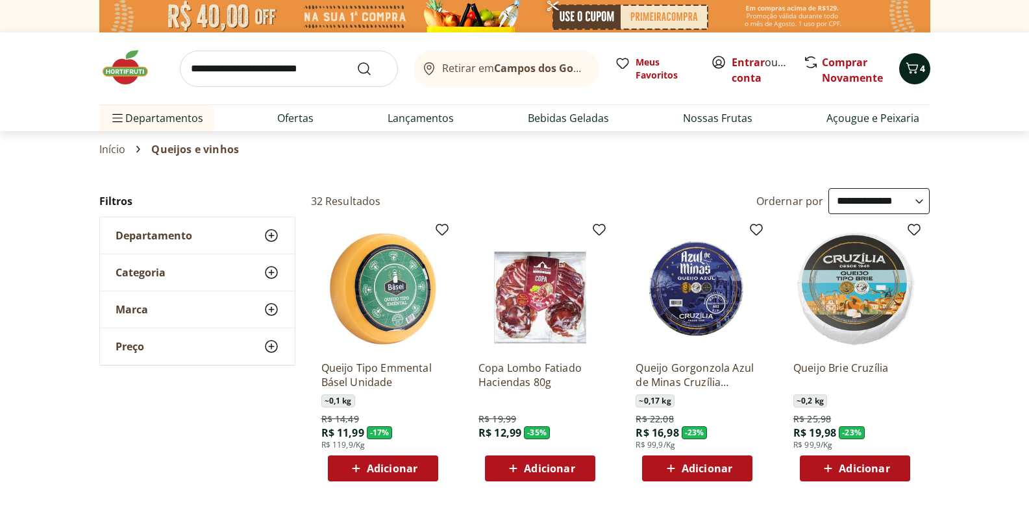
click at [917, 69] on icon "Carrinho" at bounding box center [912, 68] width 16 height 16
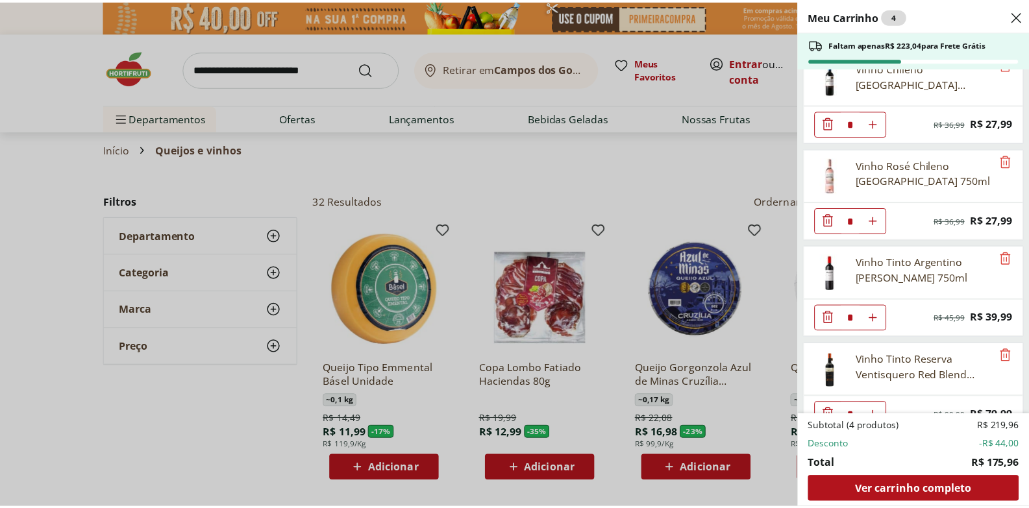
scroll to position [47, 0]
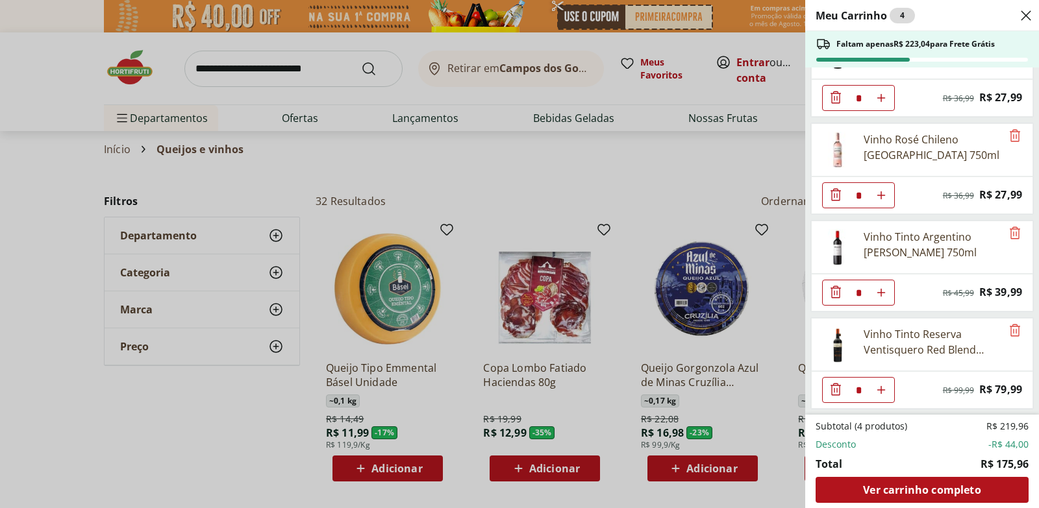
click at [479, 177] on div "Meu Carrinho 4 Faltam apenas R$ 223,04 para Frete Grátis Vinho Chileno Santa Ca…" at bounding box center [519, 254] width 1039 height 508
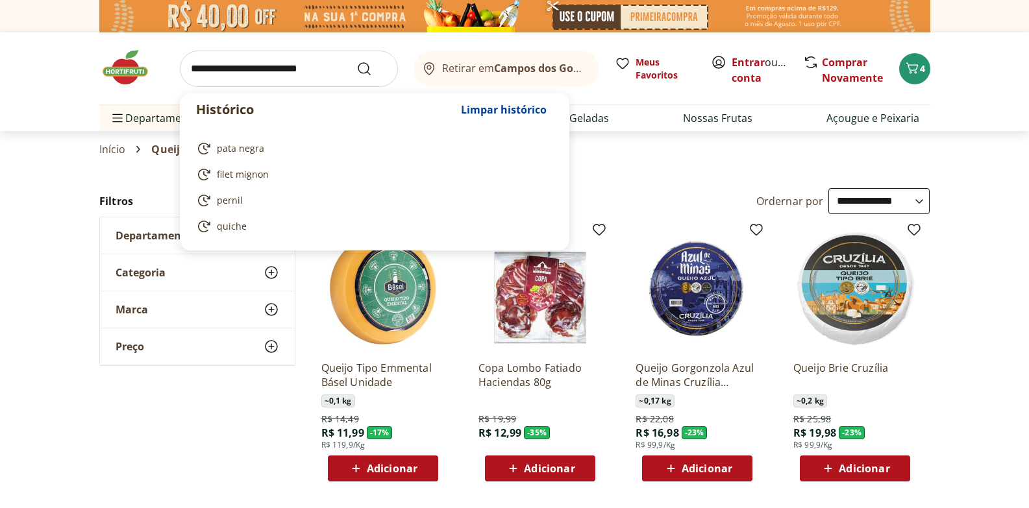
click at [239, 75] on input "search" at bounding box center [289, 69] width 218 height 36
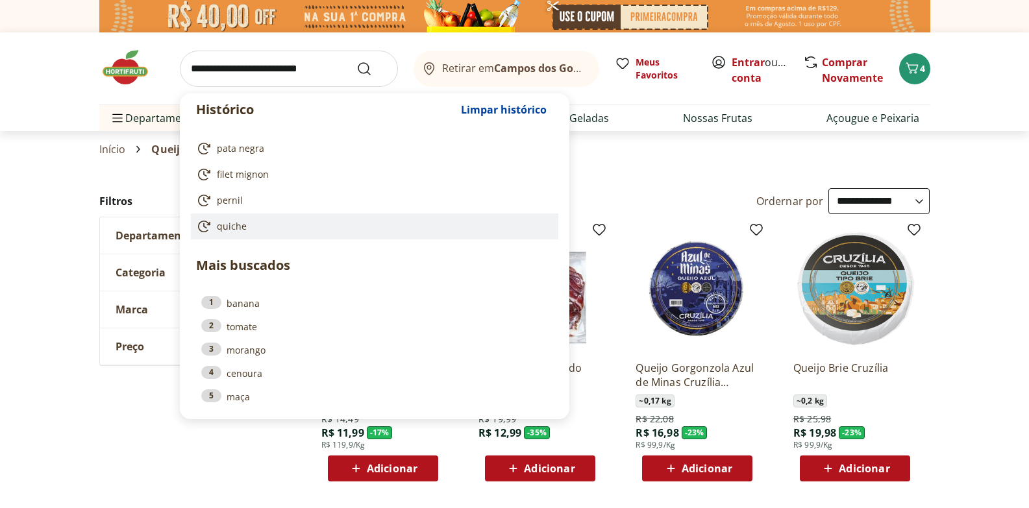
click at [238, 227] on span "quiche" at bounding box center [232, 226] width 30 height 13
type input "******"
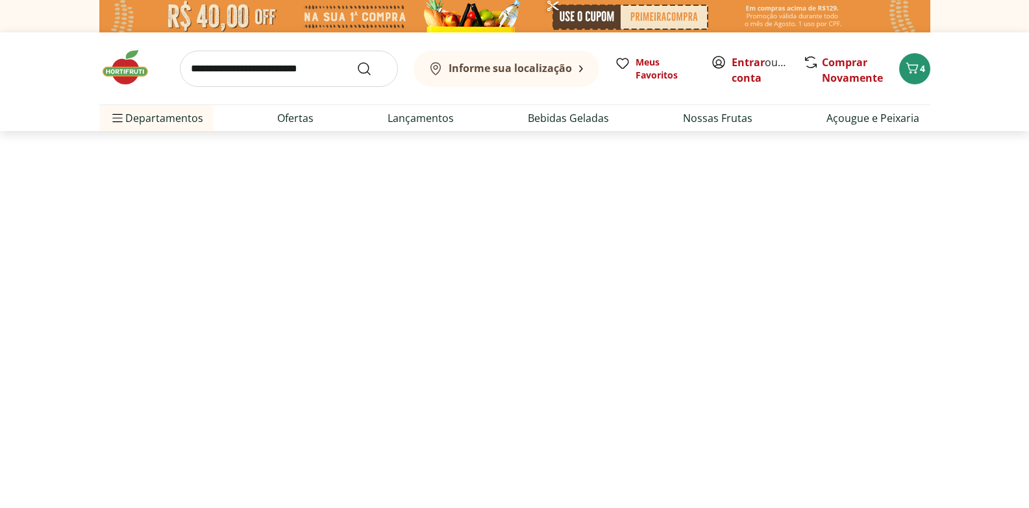
select select "**********"
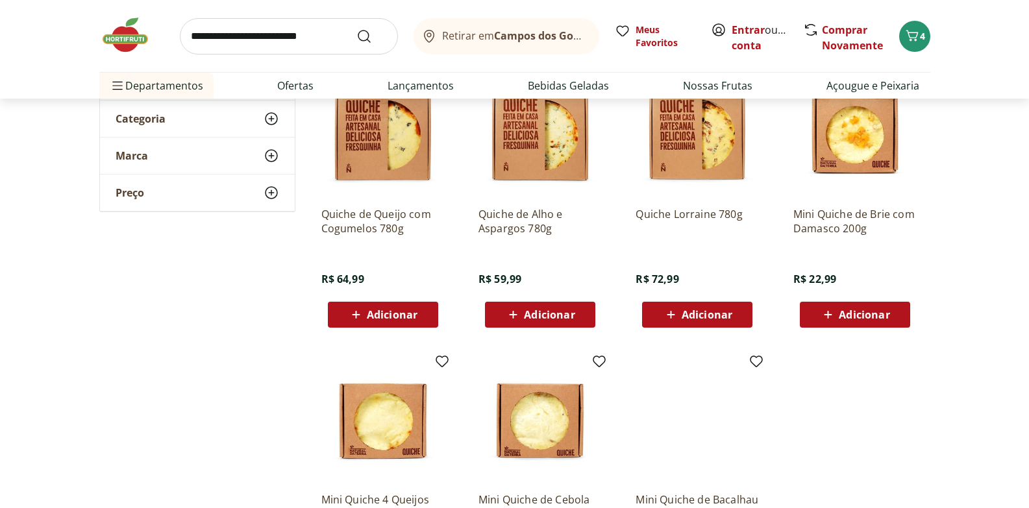
scroll to position [206, 0]
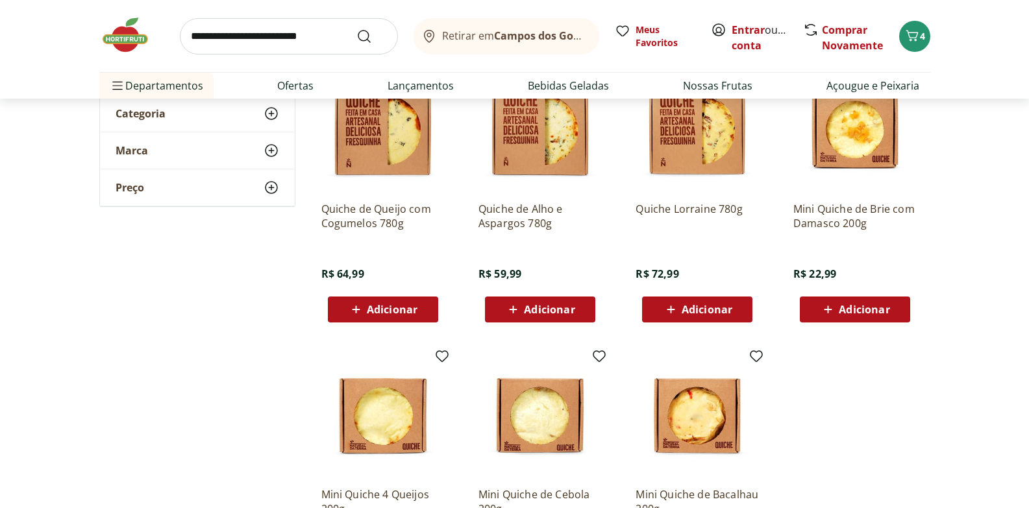
click at [867, 304] on span "Adicionar" at bounding box center [864, 309] width 51 height 10
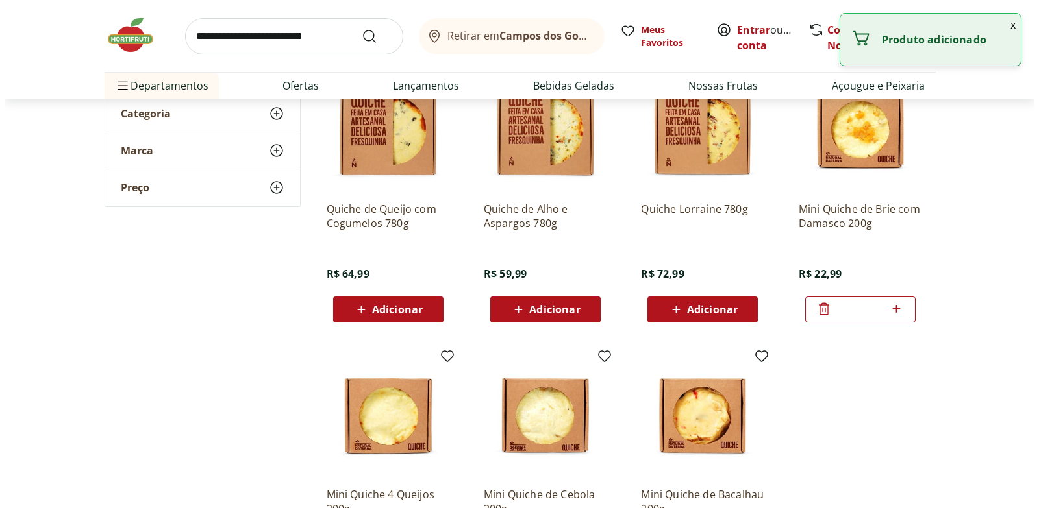
scroll to position [0, 0]
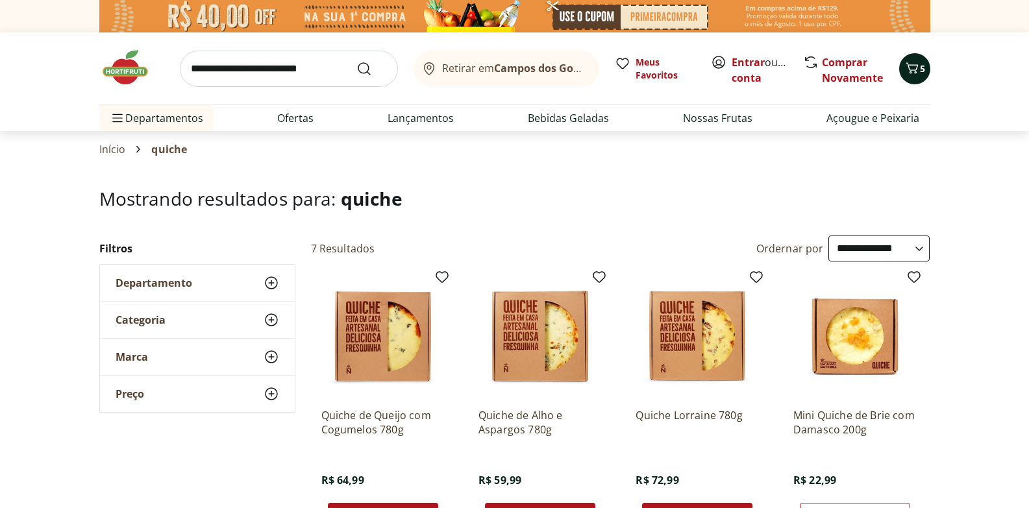
click at [917, 66] on icon "Carrinho" at bounding box center [911, 67] width 12 height 11
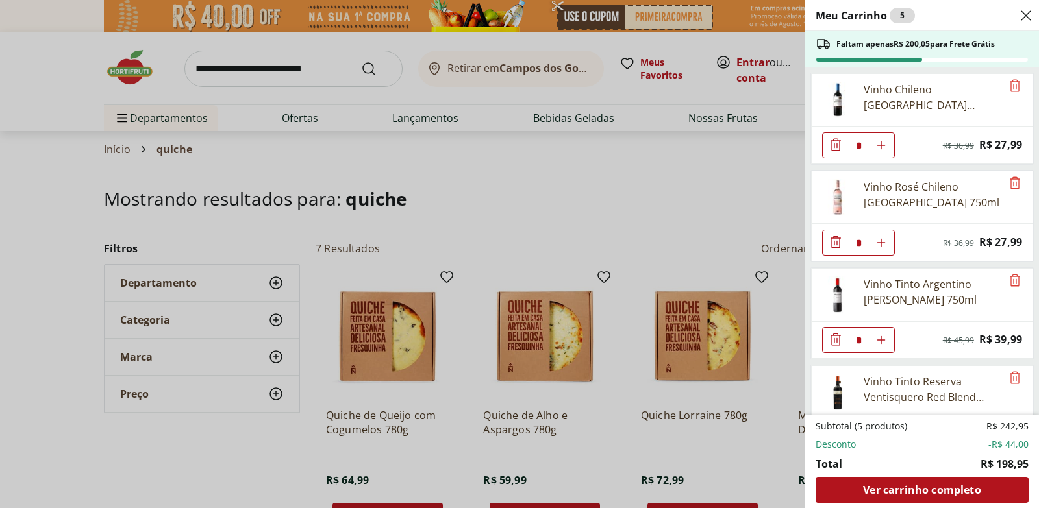
click at [53, 103] on div "Meu Carrinho 5 Faltam apenas R$ 200,05 para Frete Grátis Vinho Chileno Santa Ca…" at bounding box center [519, 254] width 1039 height 508
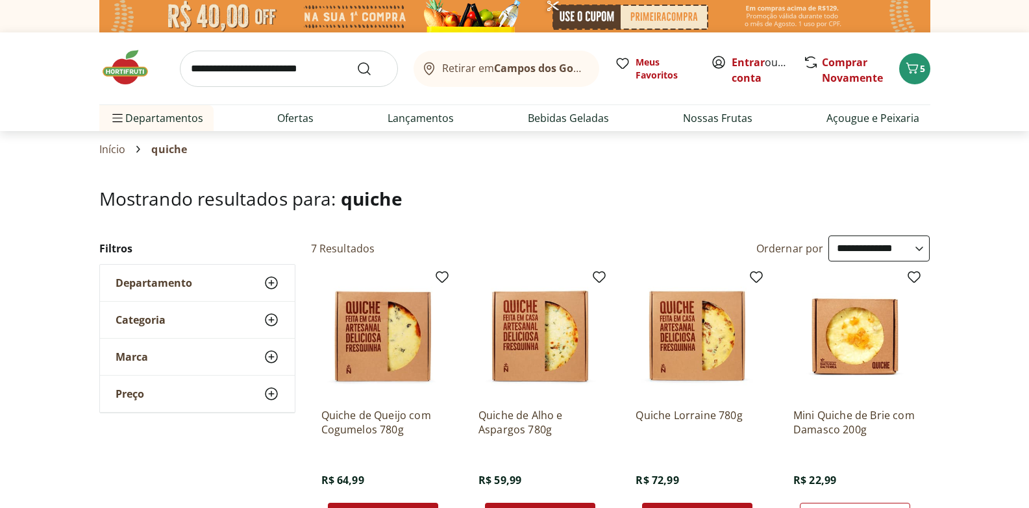
click at [119, 71] on img at bounding box center [131, 67] width 65 height 39
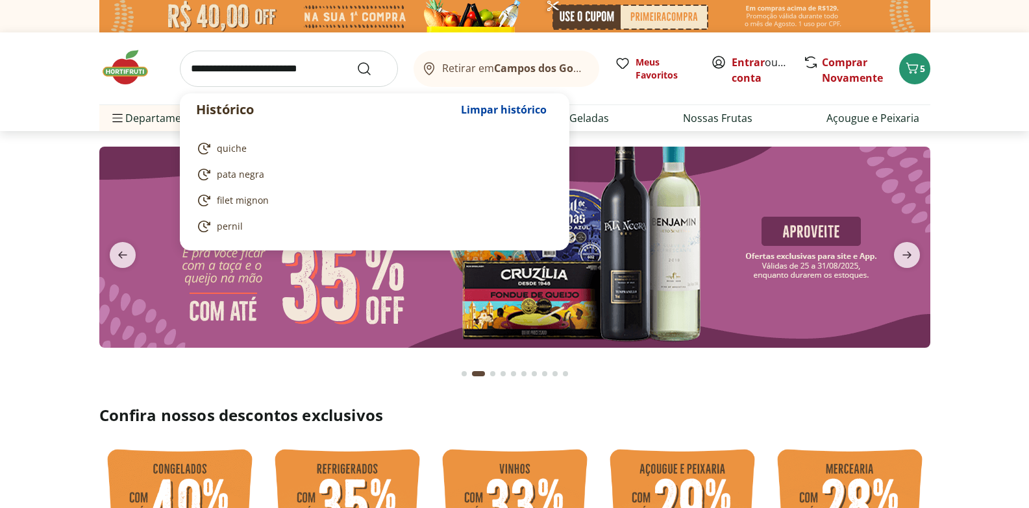
click at [256, 71] on input "search" at bounding box center [289, 69] width 218 height 36
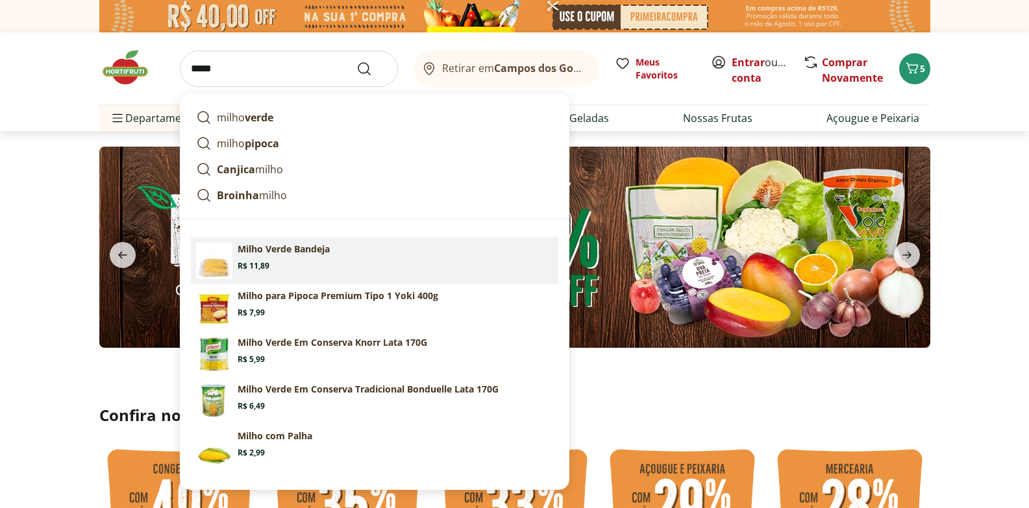
click at [284, 257] on section "Milho Verde Bandeja Price: R$ 11,89" at bounding box center [395, 257] width 315 height 29
type input "**********"
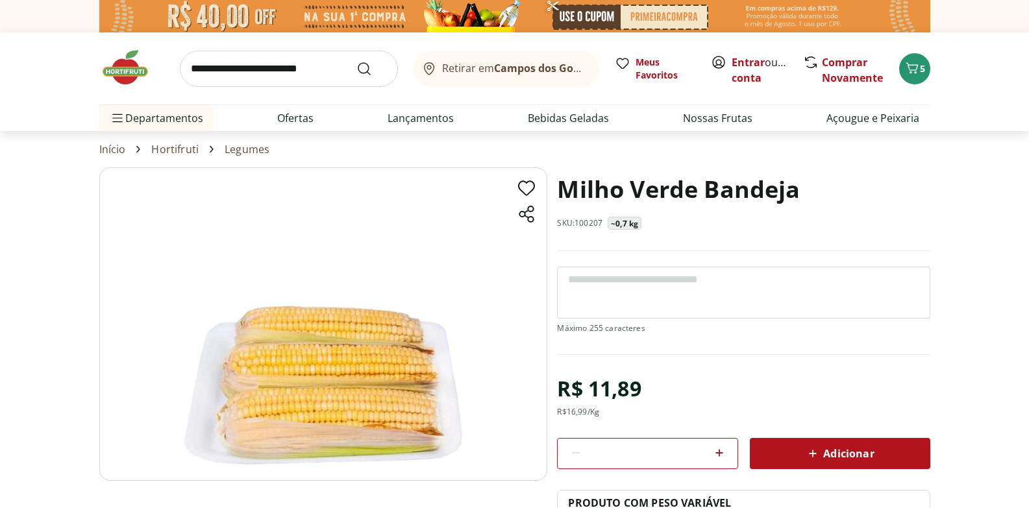
click at [866, 458] on span "Adicionar" at bounding box center [839, 454] width 69 height 16
click at [918, 77] on div "6" at bounding box center [914, 68] width 10 height 21
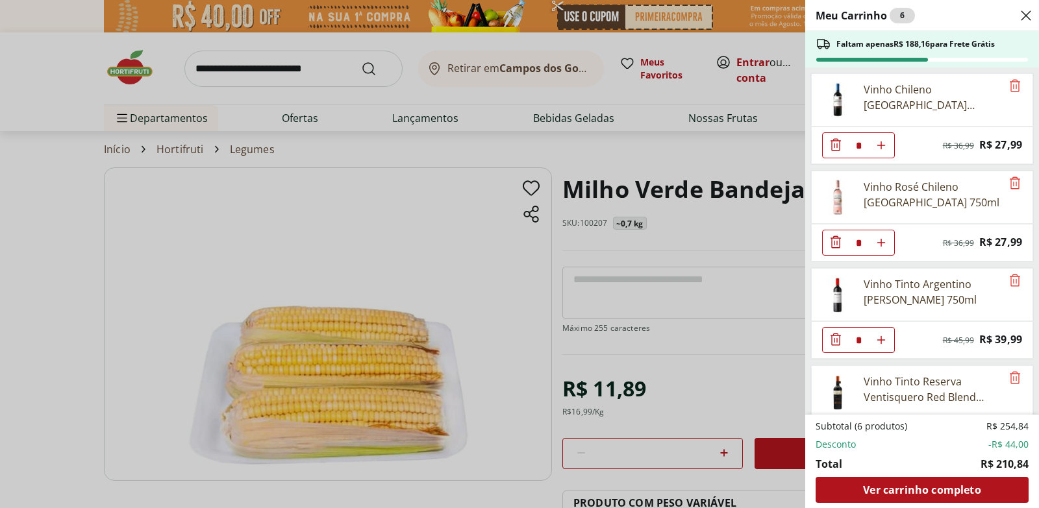
click at [460, 150] on div "Meu Carrinho 6 Faltam apenas R$ 188,16 para Frete Grátis Vinho Chileno Santa Ca…" at bounding box center [519, 254] width 1039 height 508
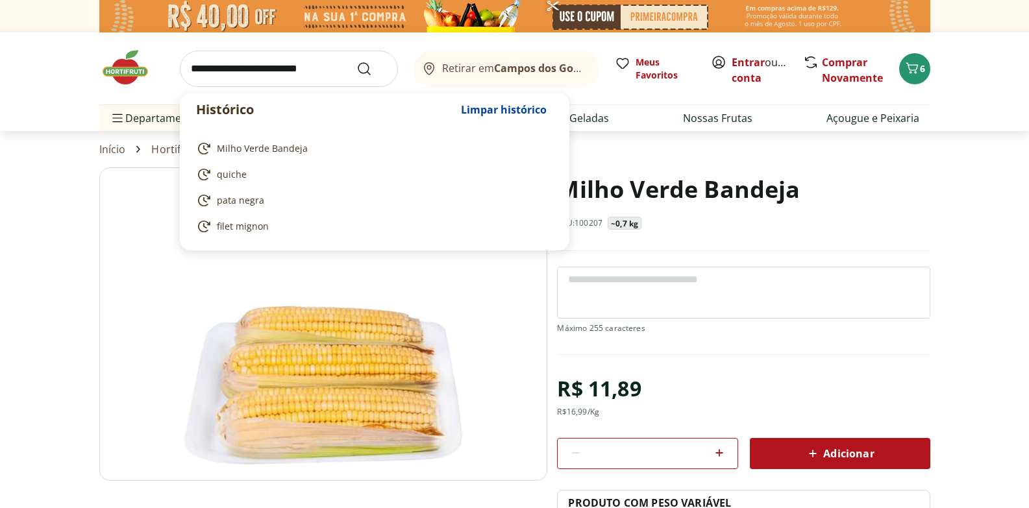
click at [288, 73] on input "search" at bounding box center [289, 69] width 218 height 36
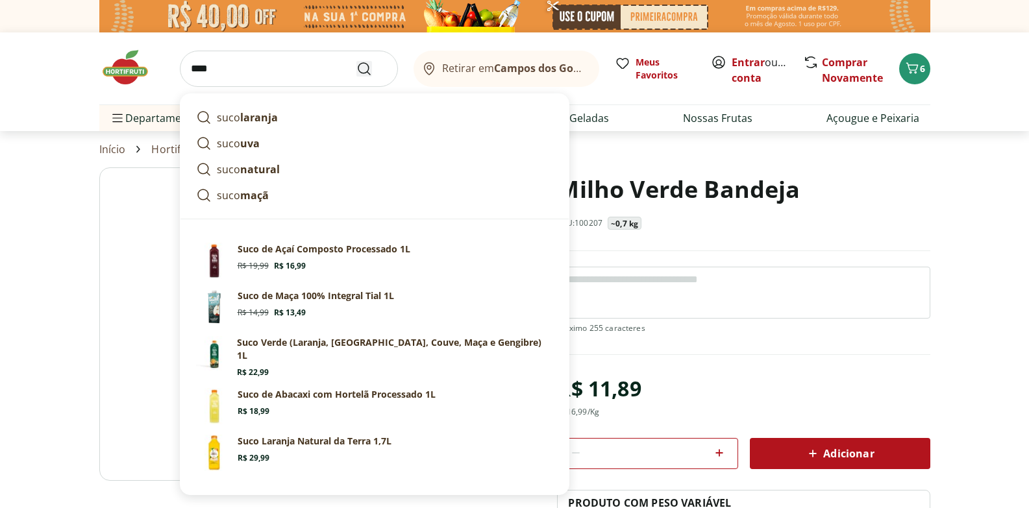
type input "****"
click at [370, 70] on icon "Submit Search" at bounding box center [364, 69] width 16 height 16
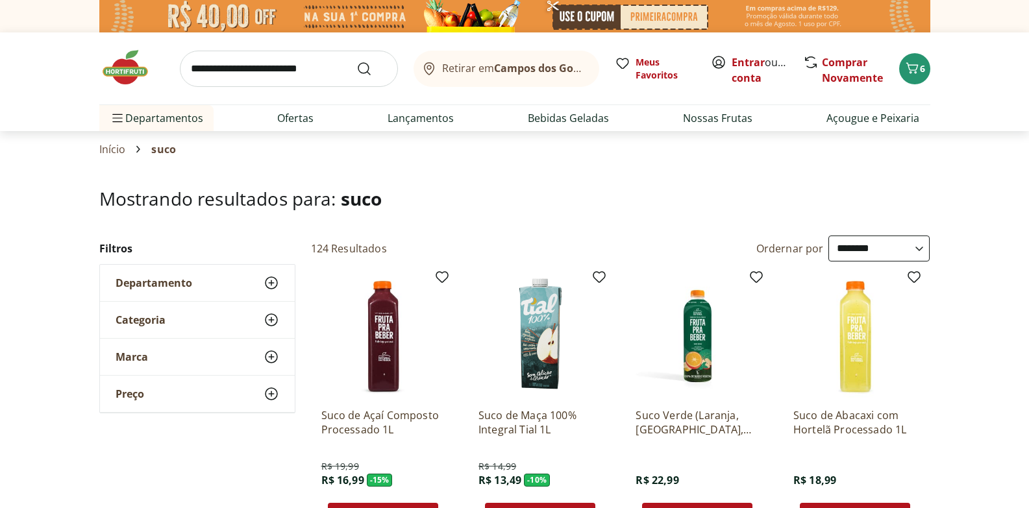
click at [870, 245] on select "**********" at bounding box center [878, 249] width 101 height 26
click at [828, 236] on select "**********" at bounding box center [878, 249] width 101 height 26
select select "**********"
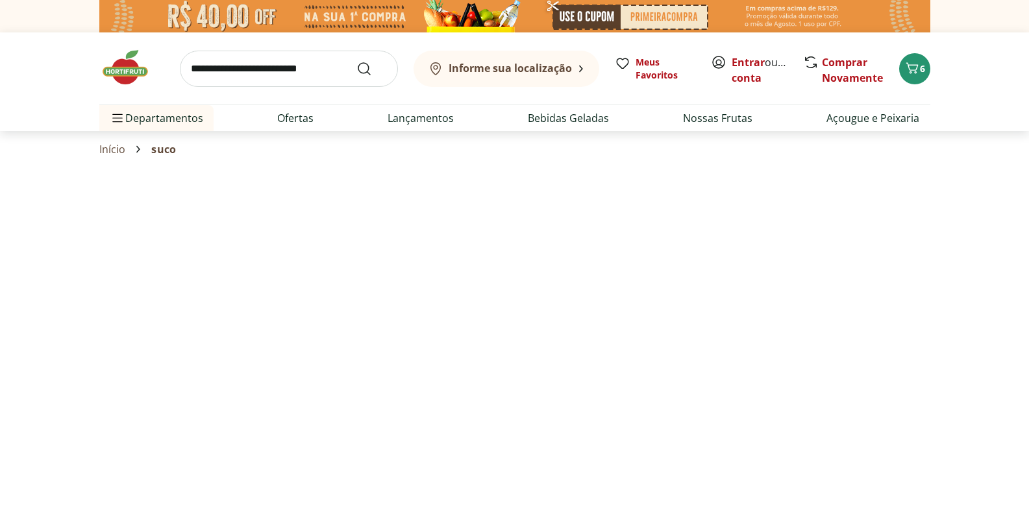
select select "*********"
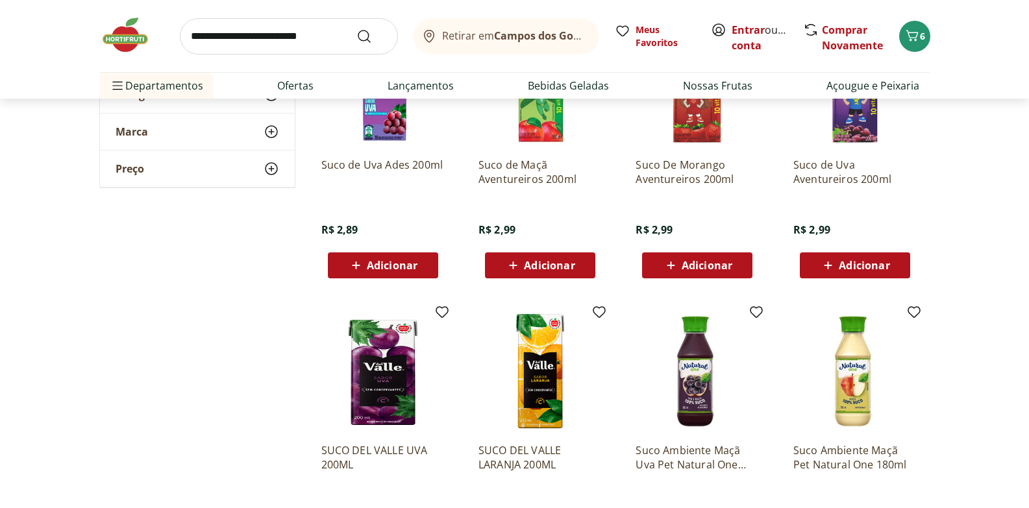
scroll to position [723, 0]
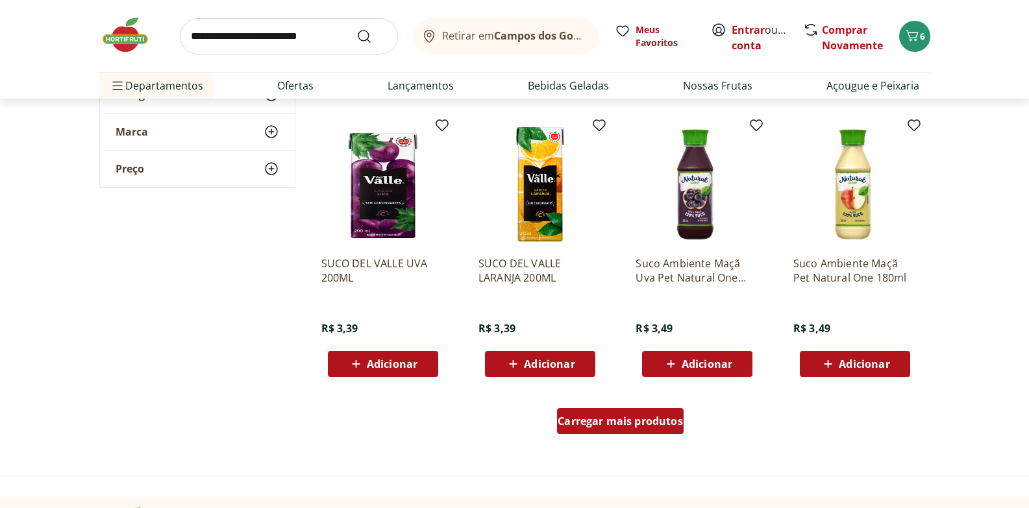
click at [650, 424] on span "Carregar mais produtos" at bounding box center [620, 421] width 125 height 10
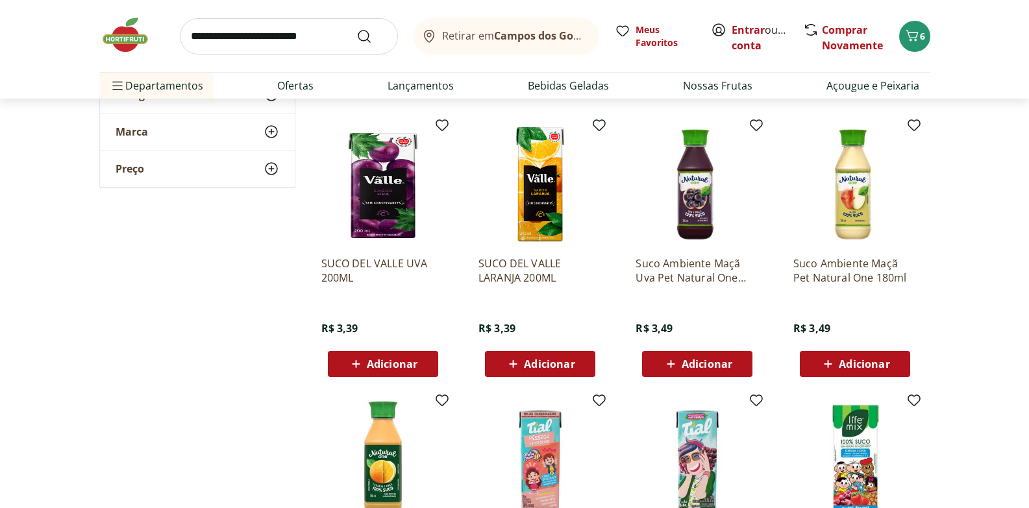
click at [714, 363] on span "Adicionar" at bounding box center [707, 364] width 51 height 10
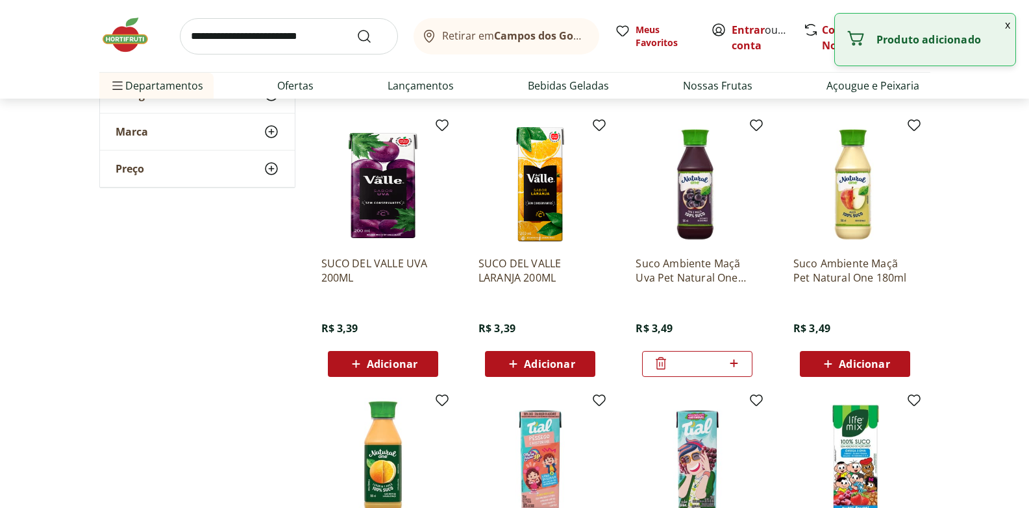
click at [874, 363] on span "Adicionar" at bounding box center [864, 364] width 51 height 10
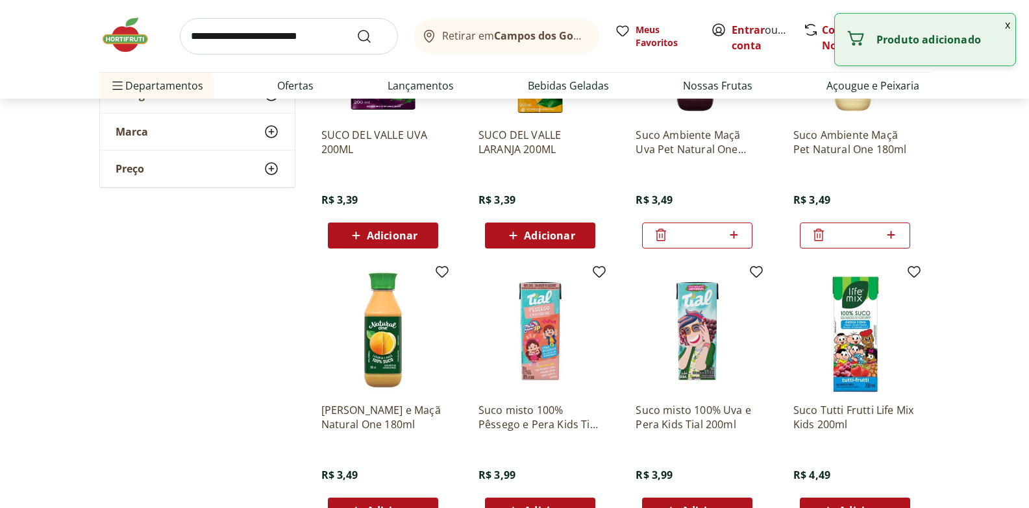
scroll to position [889, 0]
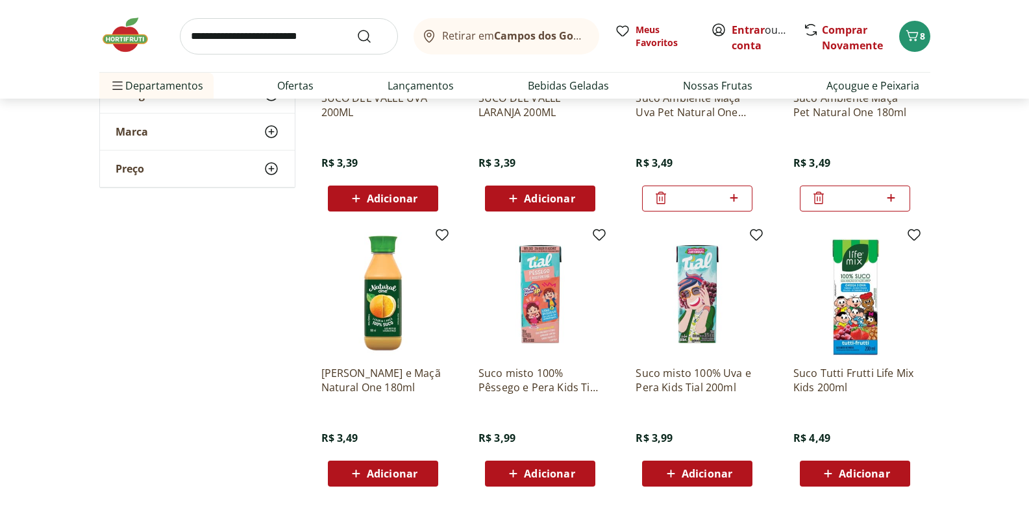
click at [373, 472] on span "Adicionar" at bounding box center [392, 474] width 51 height 10
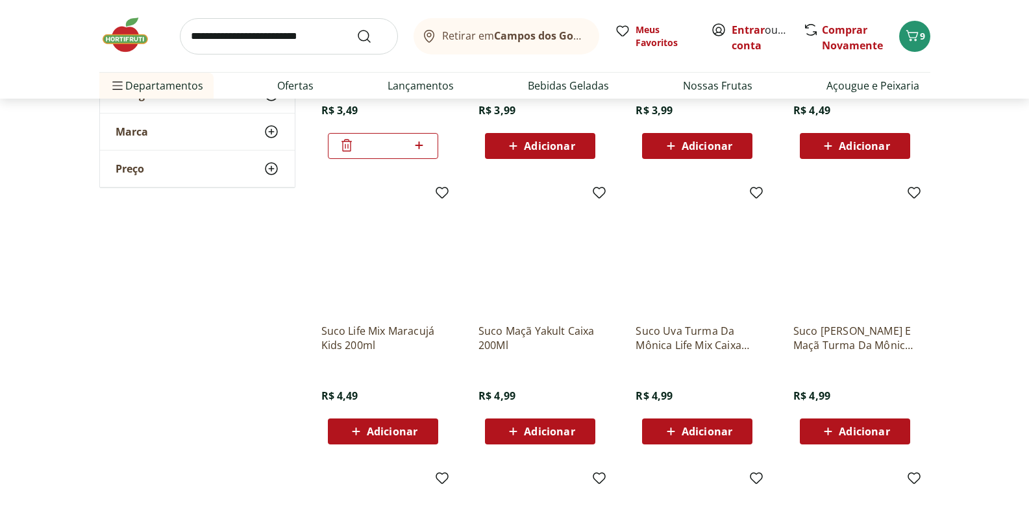
scroll to position [0, 0]
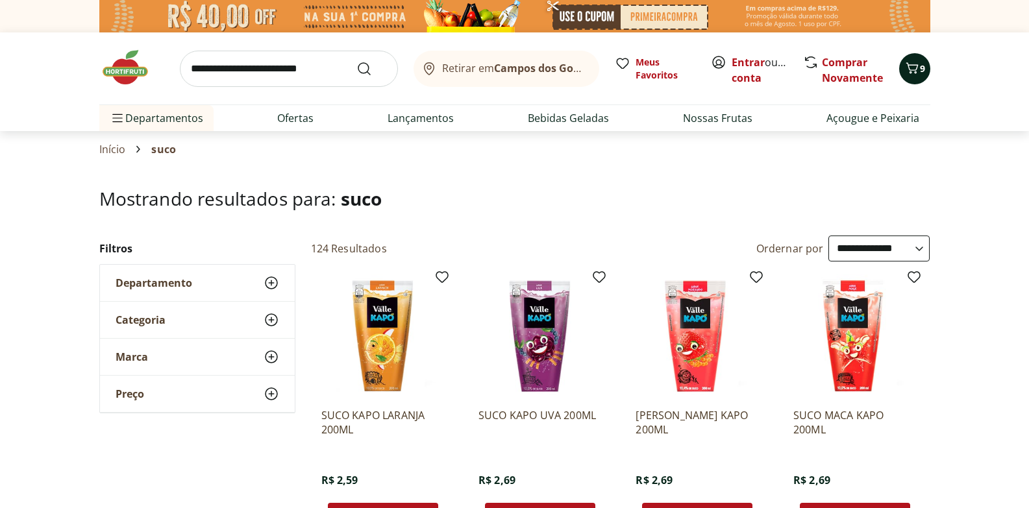
click at [918, 70] on icon "Carrinho" at bounding box center [912, 68] width 16 height 16
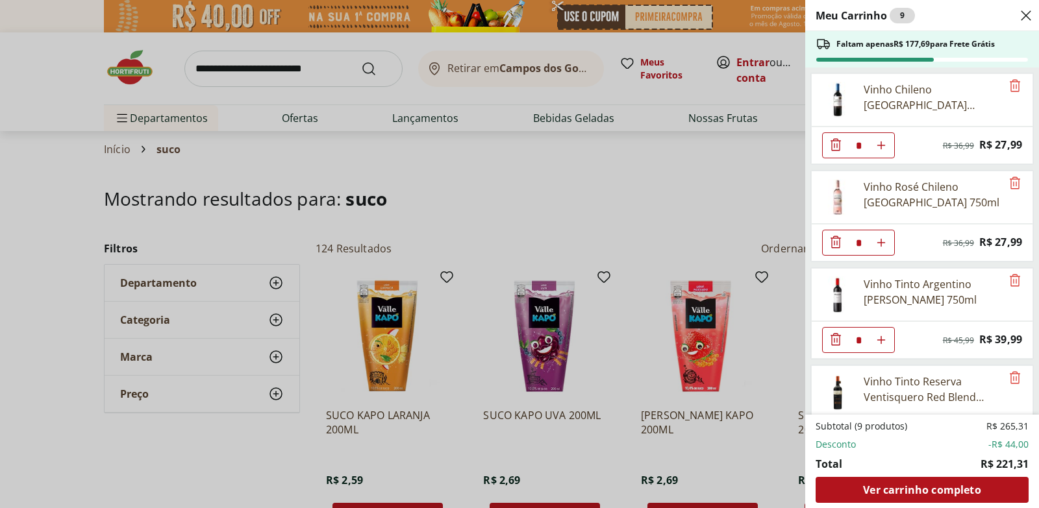
click at [8, 85] on div "Meu Carrinho 9 Faltam apenas R$ 177,69 para Frete Grátis Vinho Chileno Santa Ca…" at bounding box center [519, 254] width 1039 height 508
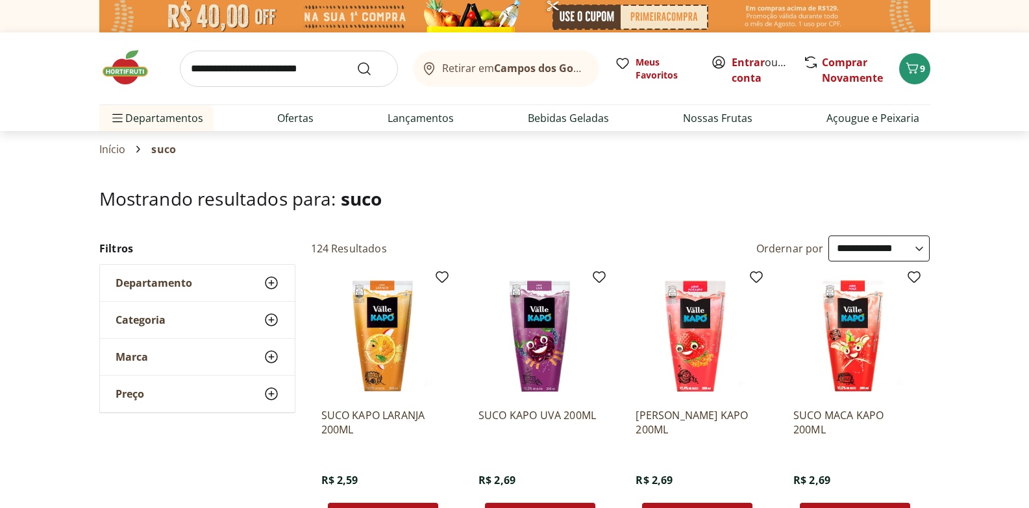
click at [123, 69] on img at bounding box center [131, 67] width 65 height 39
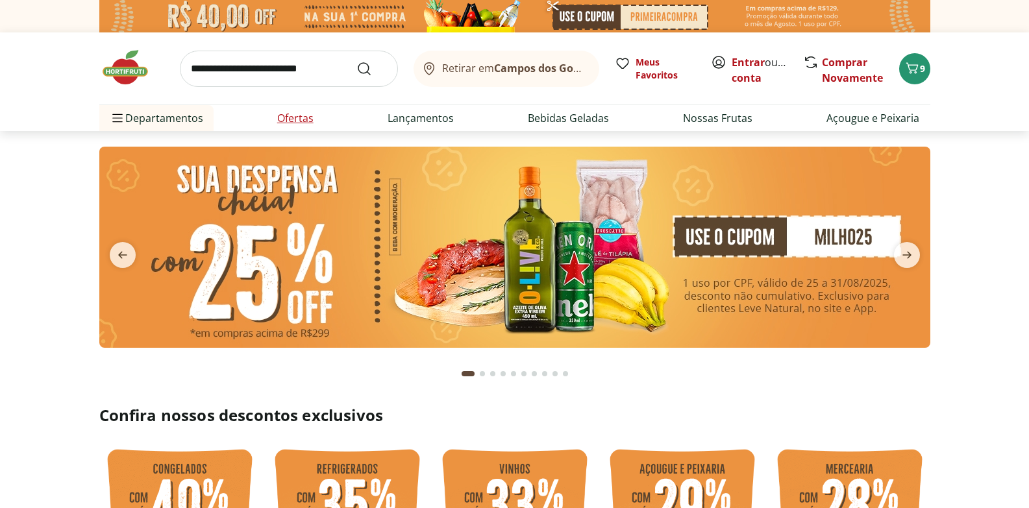
click at [298, 117] on link "Ofertas" at bounding box center [295, 118] width 36 height 16
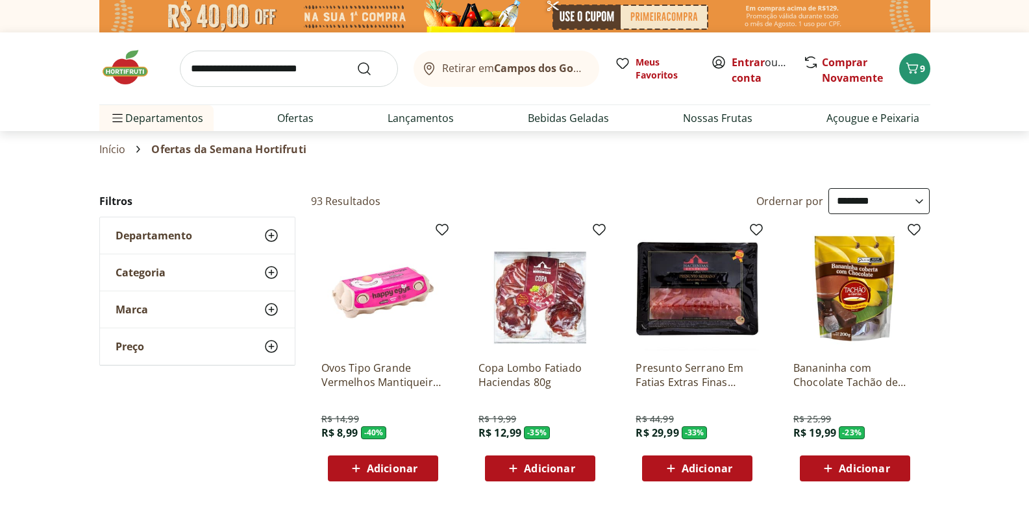
click at [851, 195] on select "**********" at bounding box center [878, 201] width 101 height 26
click at [828, 188] on select "**********" at bounding box center [878, 201] width 101 height 26
select select "*********"
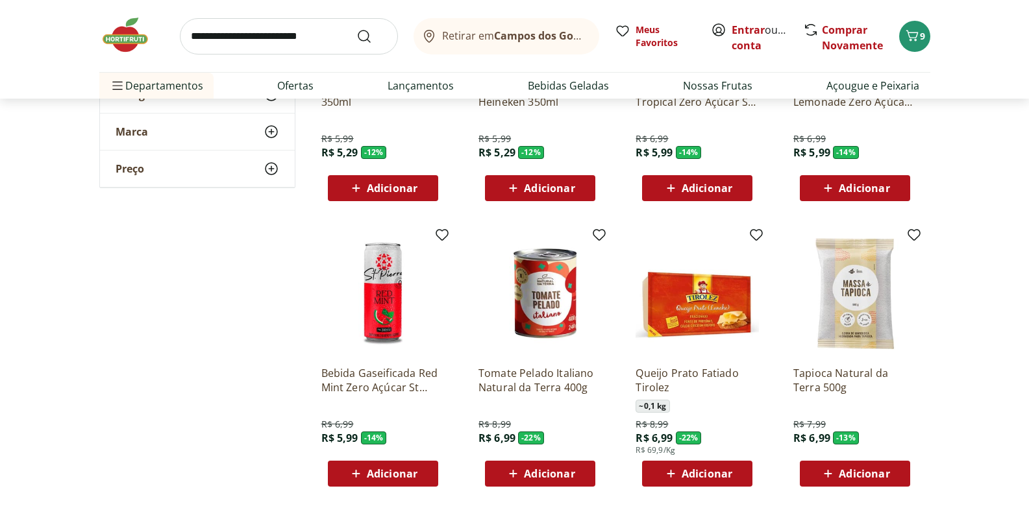
scroll to position [819, 0]
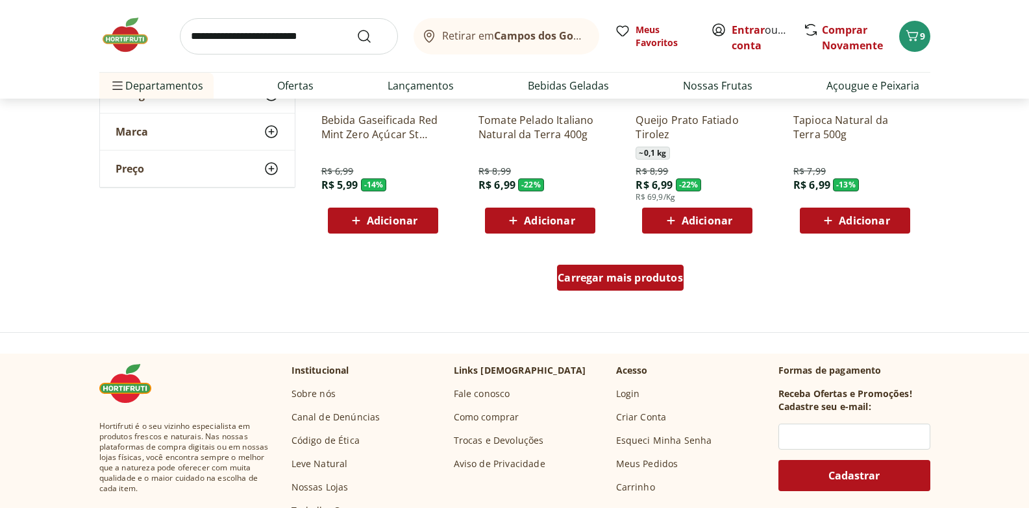
click at [650, 278] on span "Carregar mais produtos" at bounding box center [620, 278] width 125 height 10
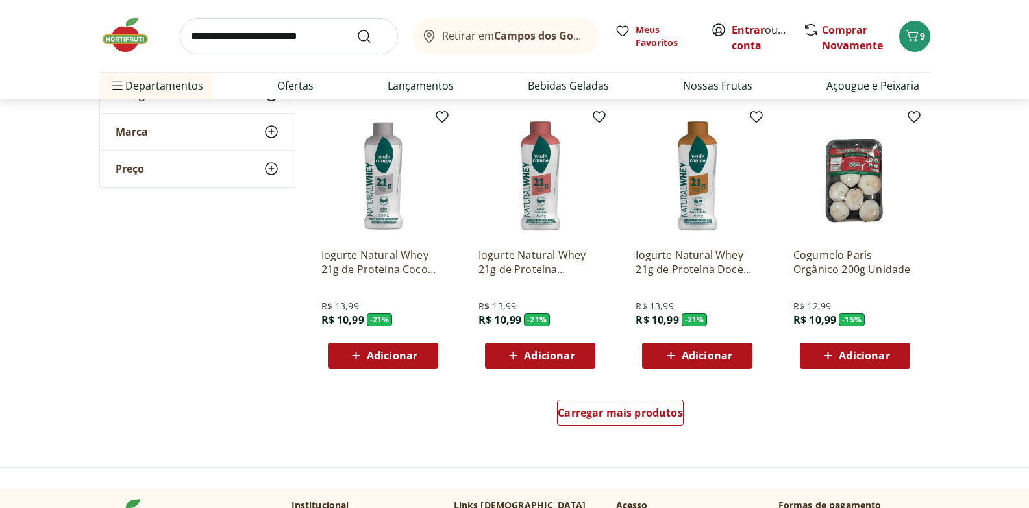
scroll to position [1555, 0]
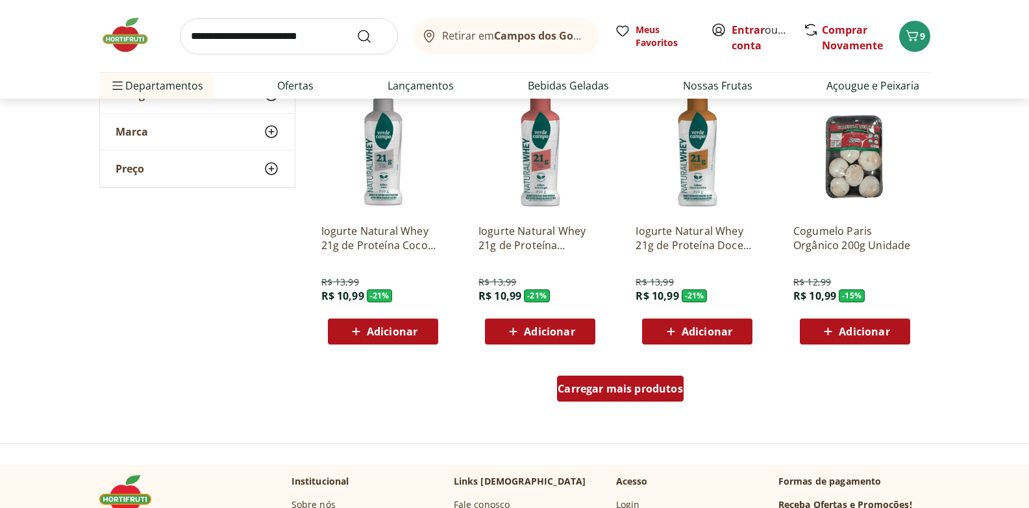
click at [625, 391] on span "Carregar mais produtos" at bounding box center [620, 389] width 125 height 10
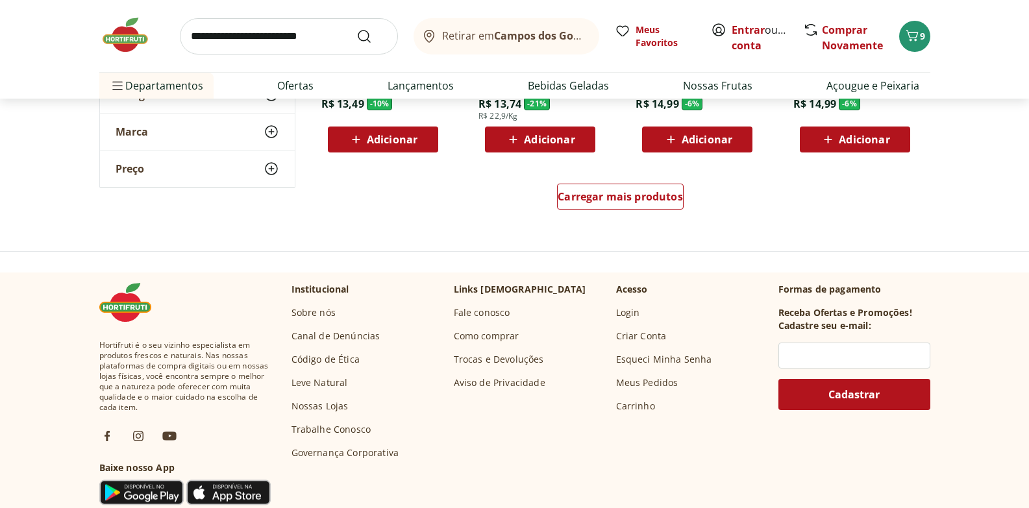
scroll to position [2359, 0]
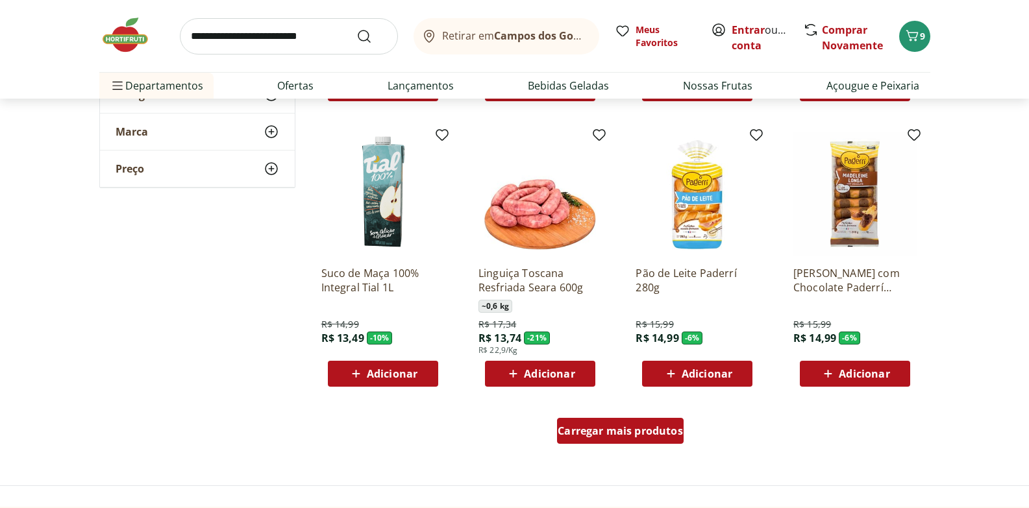
click at [608, 429] on span "Carregar mais produtos" at bounding box center [620, 431] width 125 height 10
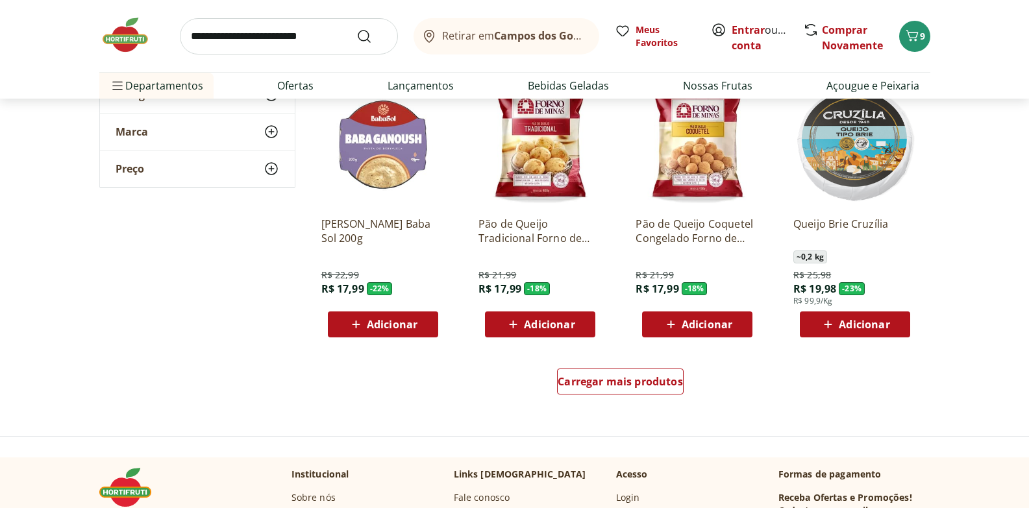
scroll to position [3343, 0]
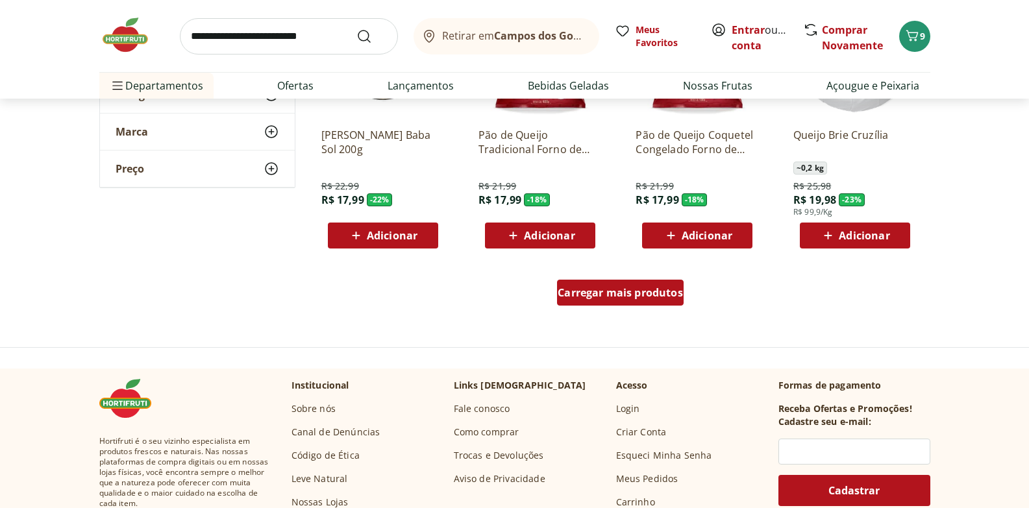
click at [620, 309] on link "Carregar mais produtos" at bounding box center [620, 295] width 127 height 31
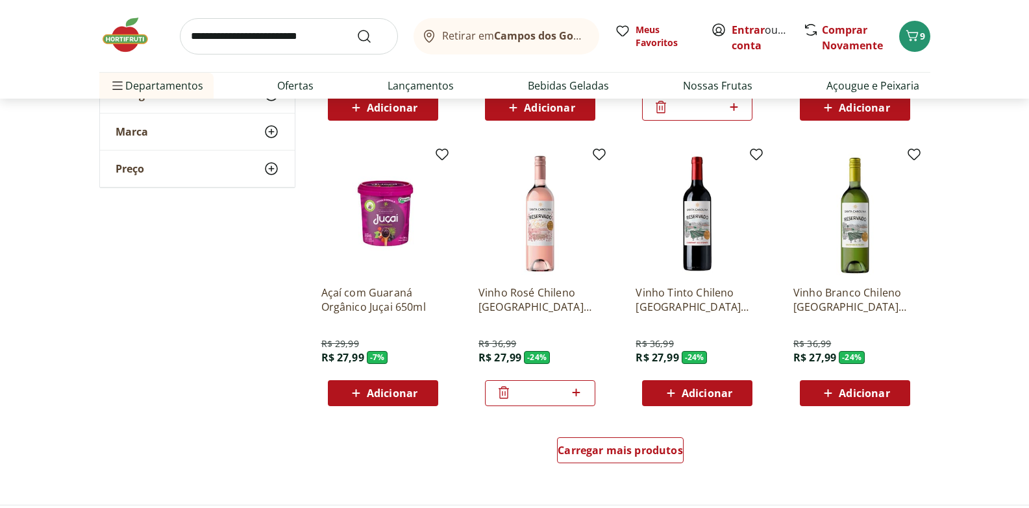
scroll to position [4309, 0]
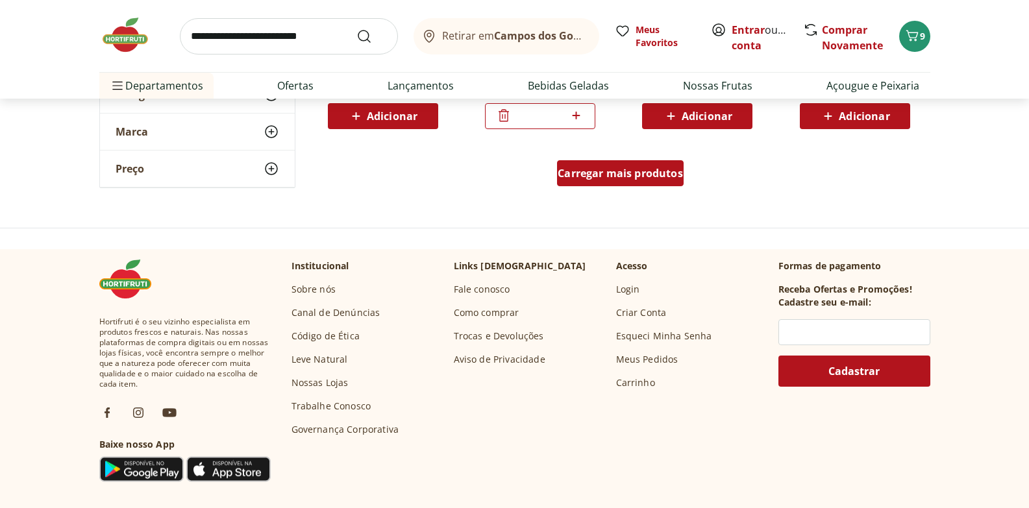
click at [652, 183] on div "Carregar mais produtos" at bounding box center [620, 173] width 127 height 26
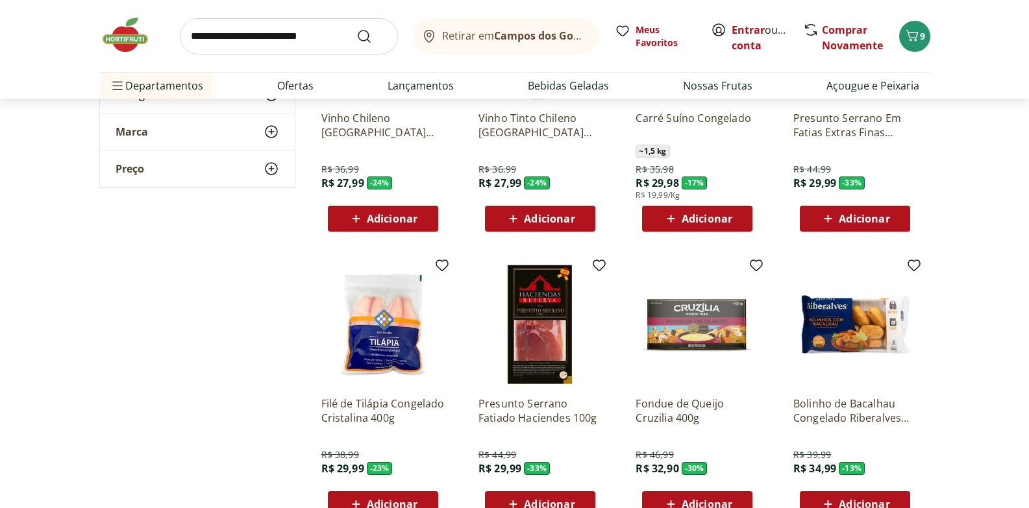
scroll to position [0, 0]
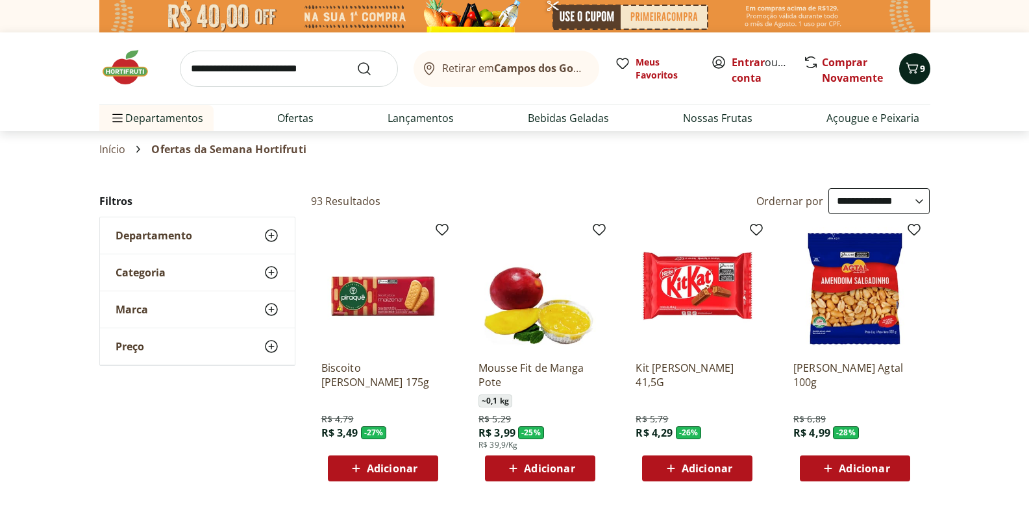
click at [911, 70] on icon "Carrinho" at bounding box center [911, 67] width 12 height 11
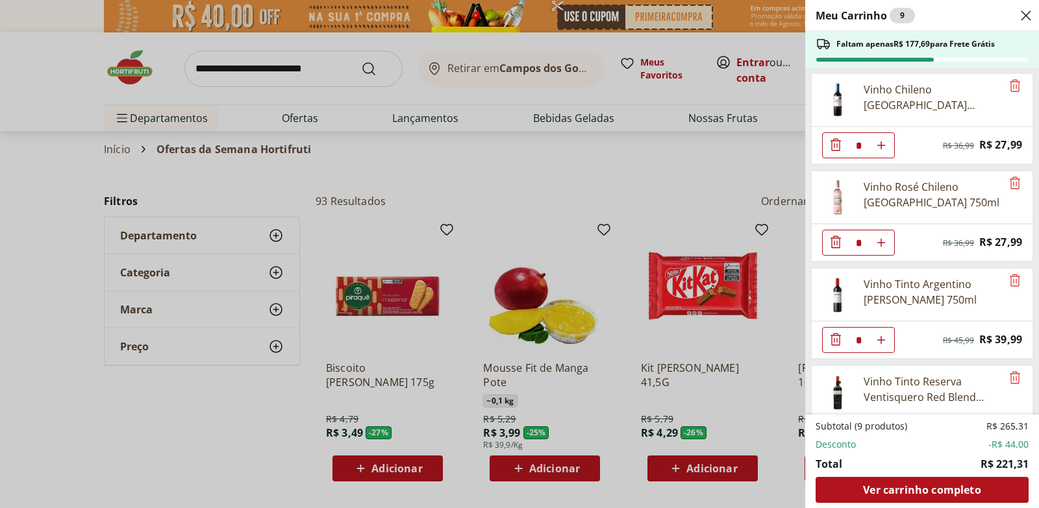
click at [49, 67] on div "Meu Carrinho 9 Faltam apenas R$ 177,69 para Frete Grátis Vinho Chileno Santa Ca…" at bounding box center [519, 254] width 1039 height 508
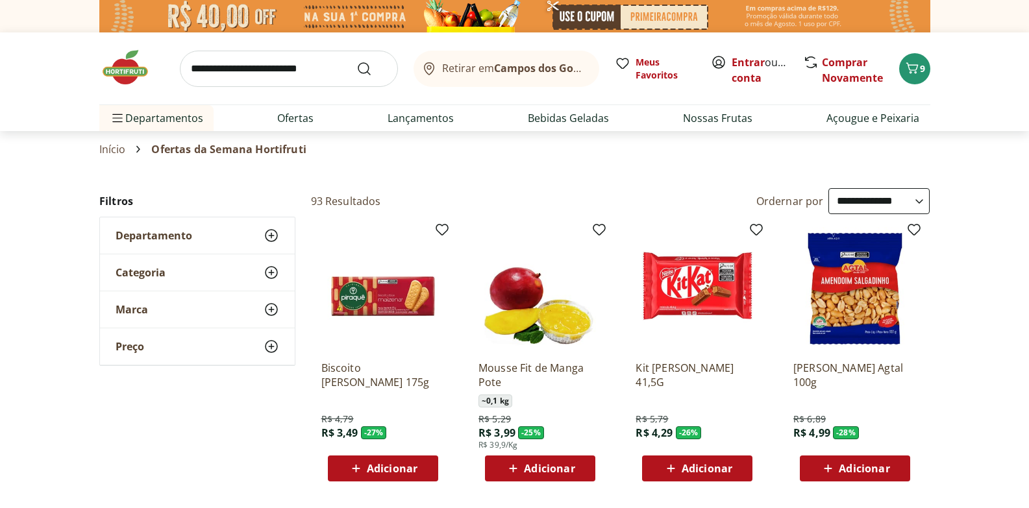
click at [127, 75] on img at bounding box center [131, 67] width 65 height 39
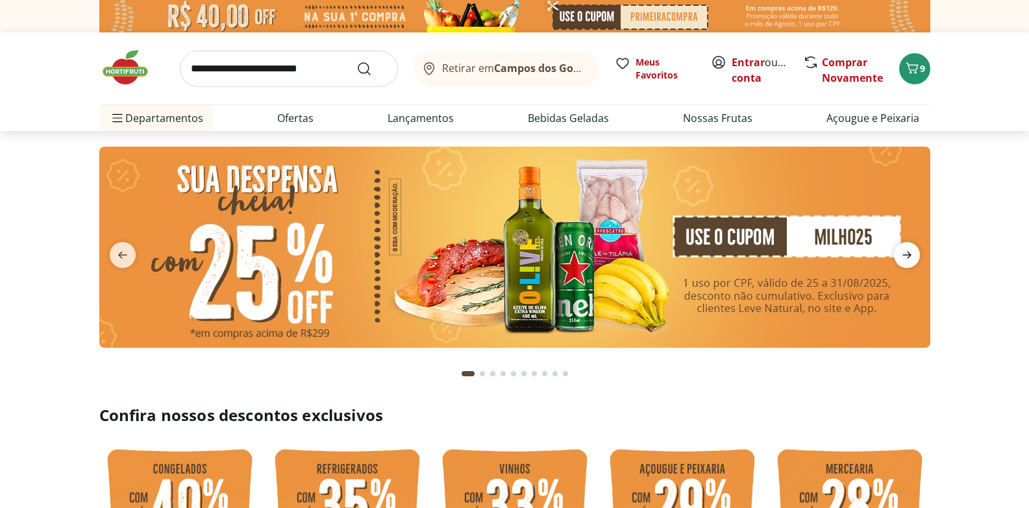
click at [899, 258] on icon "next" at bounding box center [907, 255] width 16 height 16
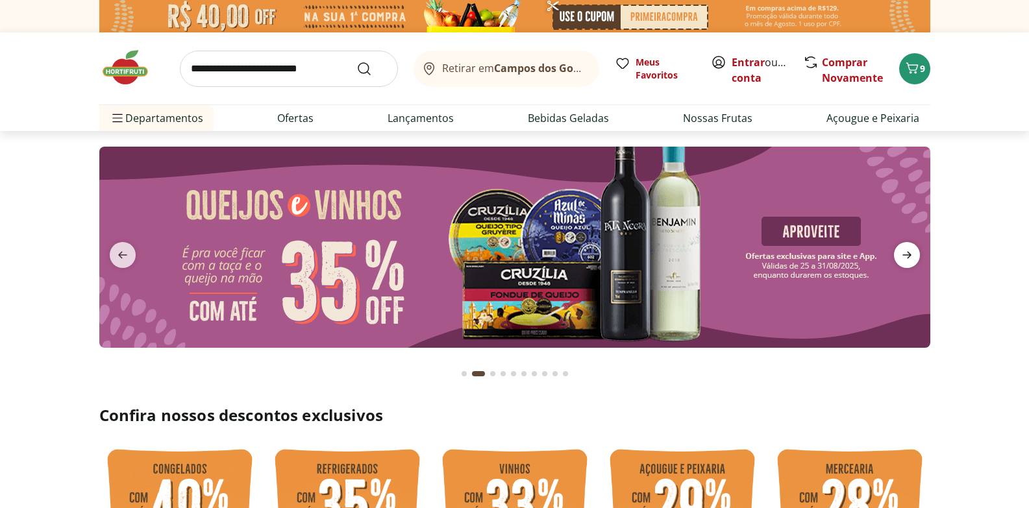
click at [899, 258] on icon "next" at bounding box center [907, 255] width 16 height 16
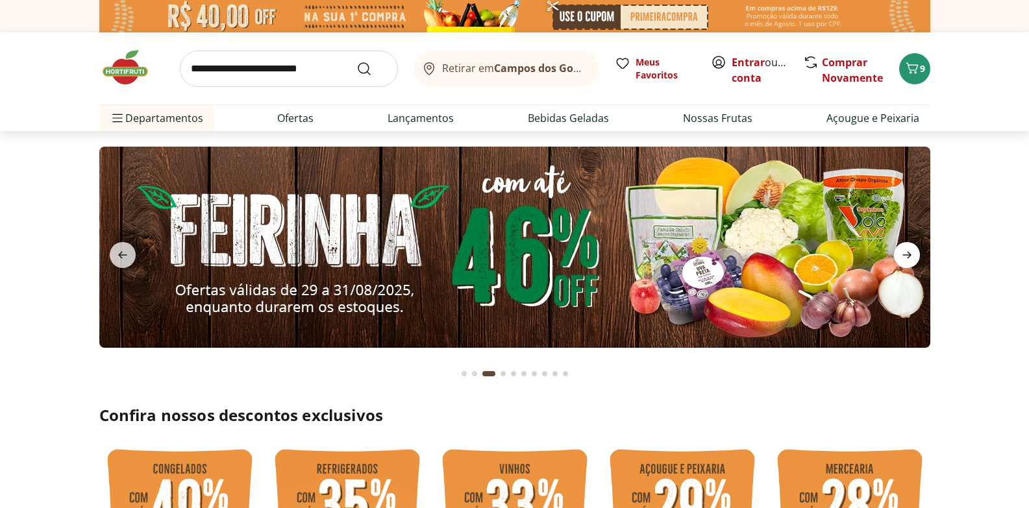
click at [899, 258] on icon "next" at bounding box center [907, 255] width 16 height 16
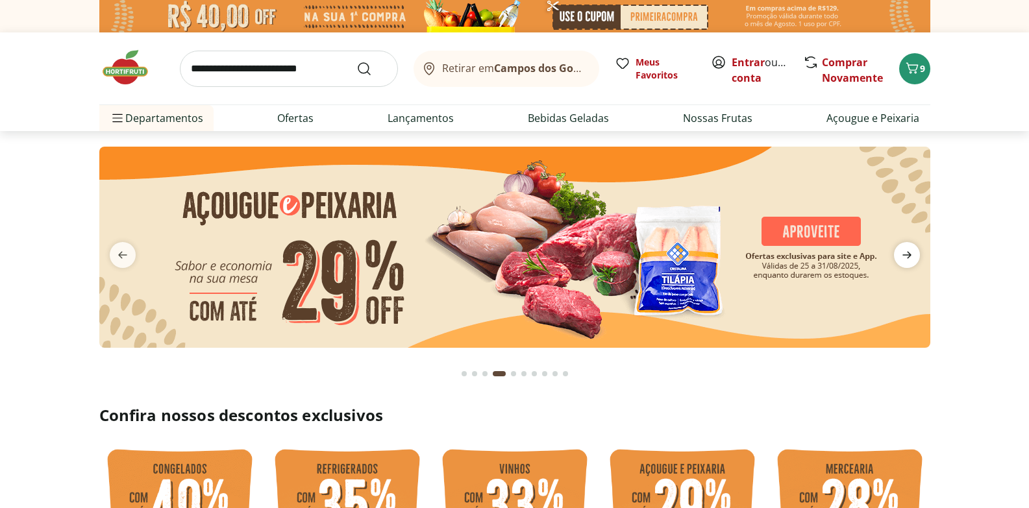
click at [899, 258] on icon "next" at bounding box center [907, 255] width 16 height 16
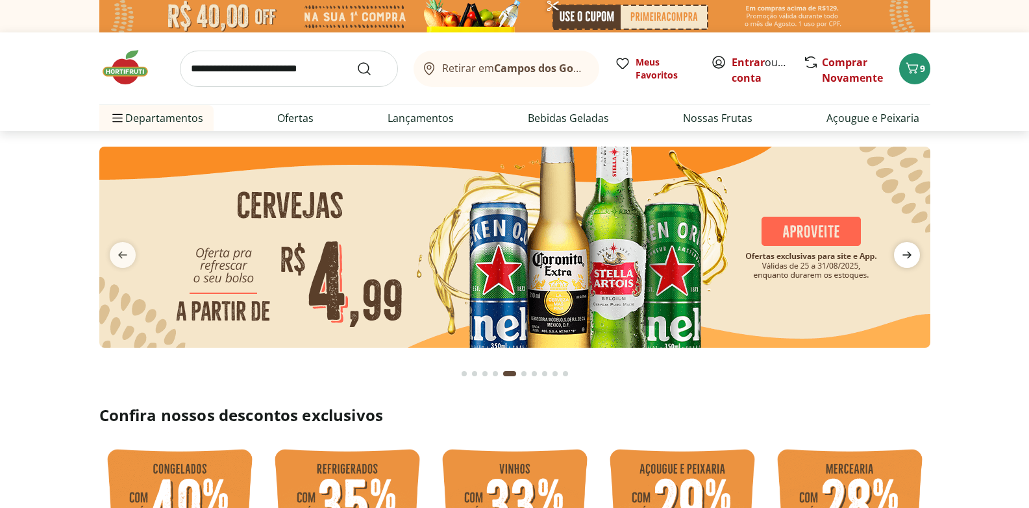
click at [908, 252] on icon "next" at bounding box center [907, 255] width 16 height 16
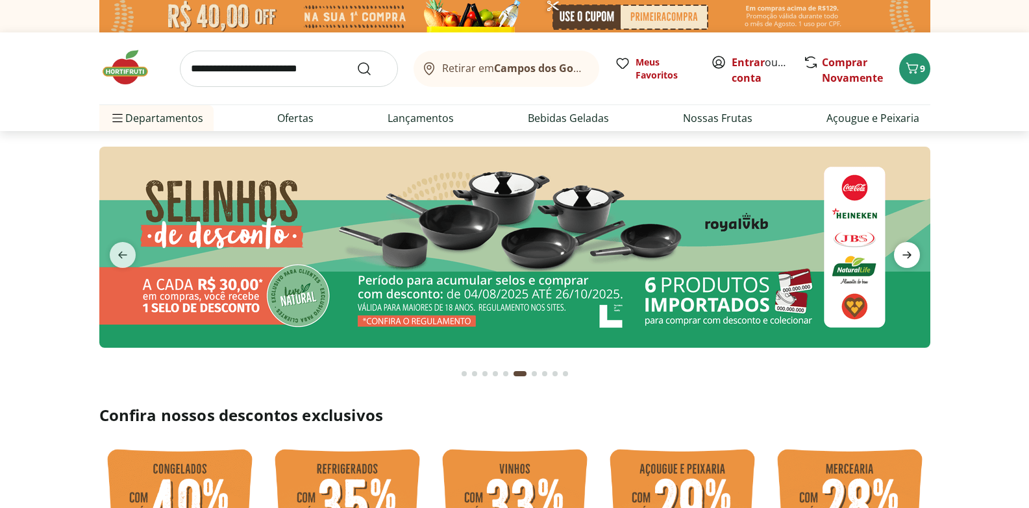
click at [907, 254] on icon "next" at bounding box center [907, 255] width 16 height 16
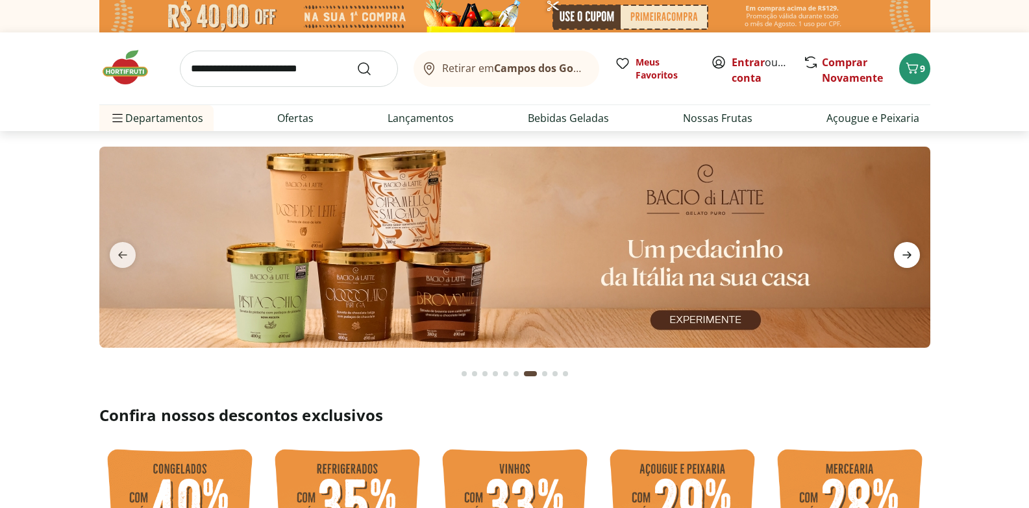
click at [907, 254] on icon "next" at bounding box center [907, 255] width 16 height 16
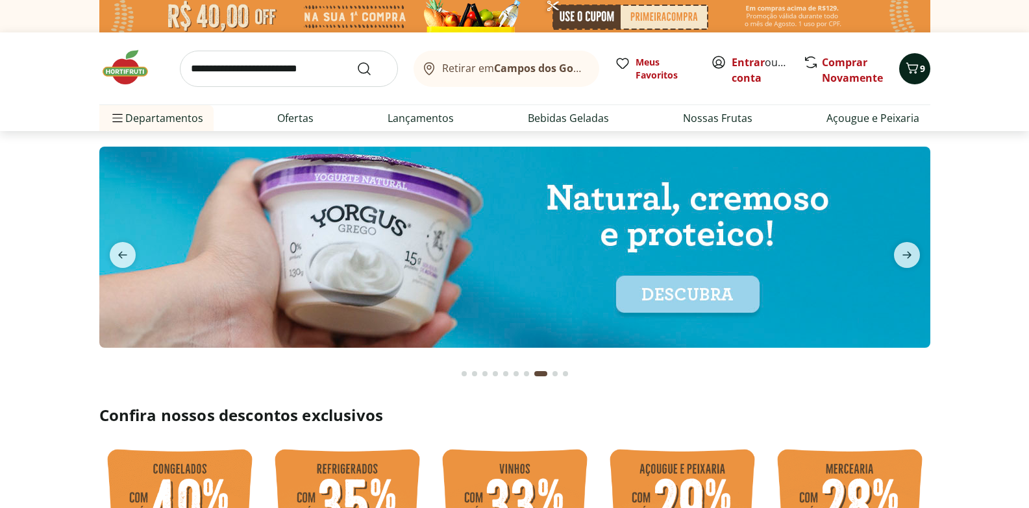
click at [915, 62] on icon "Carrinho" at bounding box center [912, 68] width 16 height 16
